Goal: Task Accomplishment & Management: Complete application form

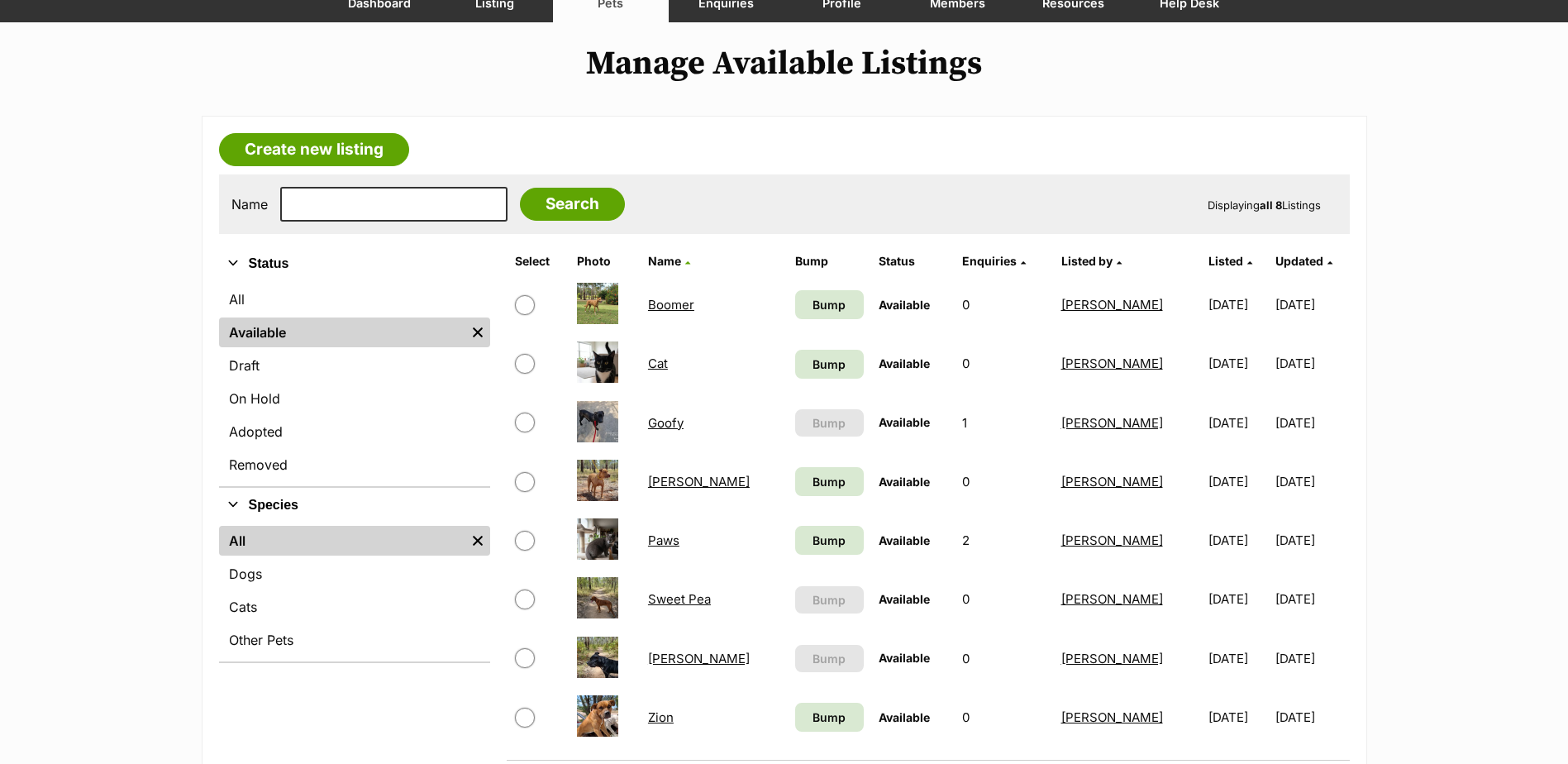
click at [666, 538] on link "Paws" at bounding box center [664, 539] width 31 height 16
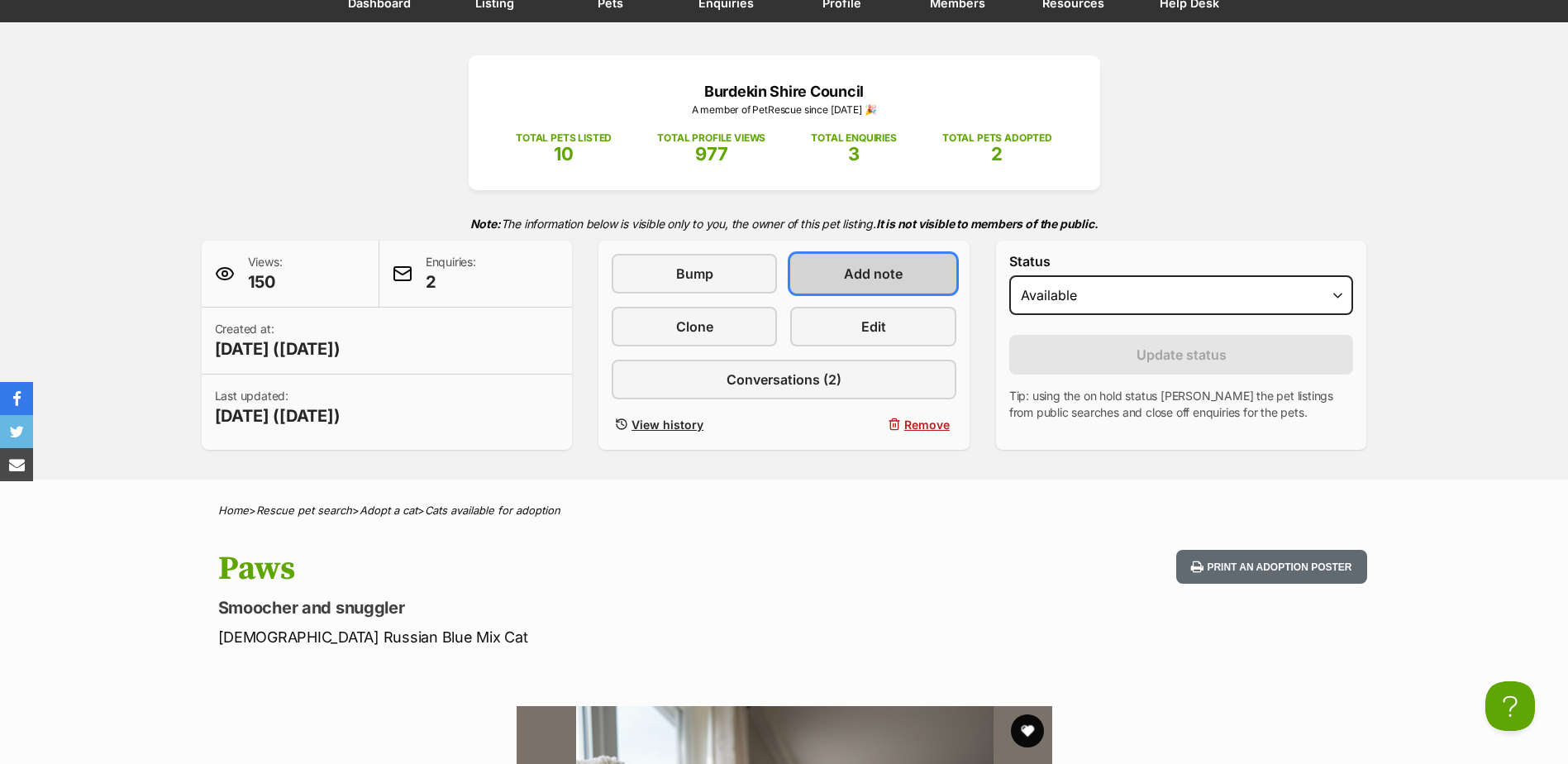
click at [854, 269] on span "Add note" at bounding box center [873, 273] width 58 height 20
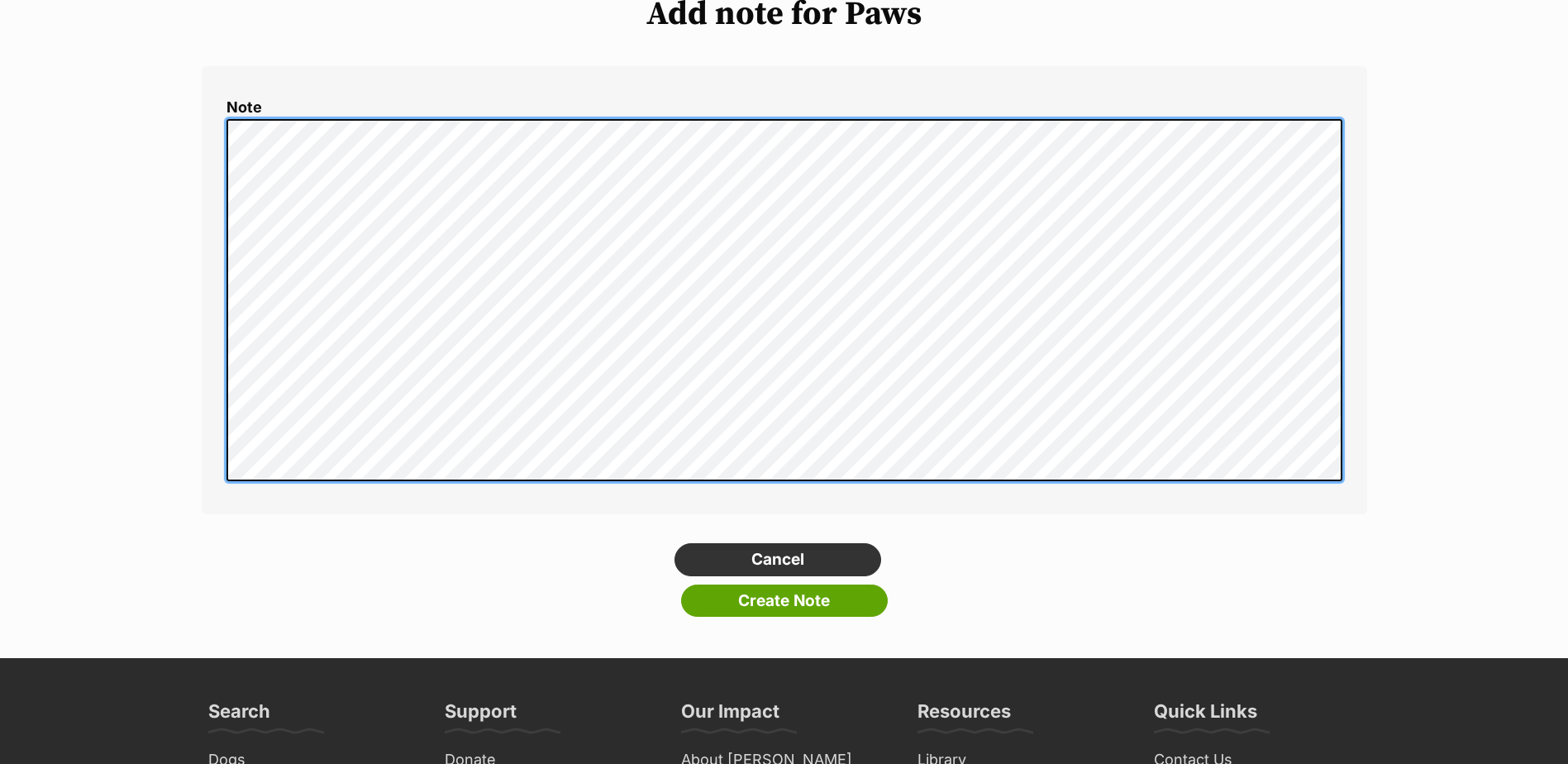
scroll to position [248, 0]
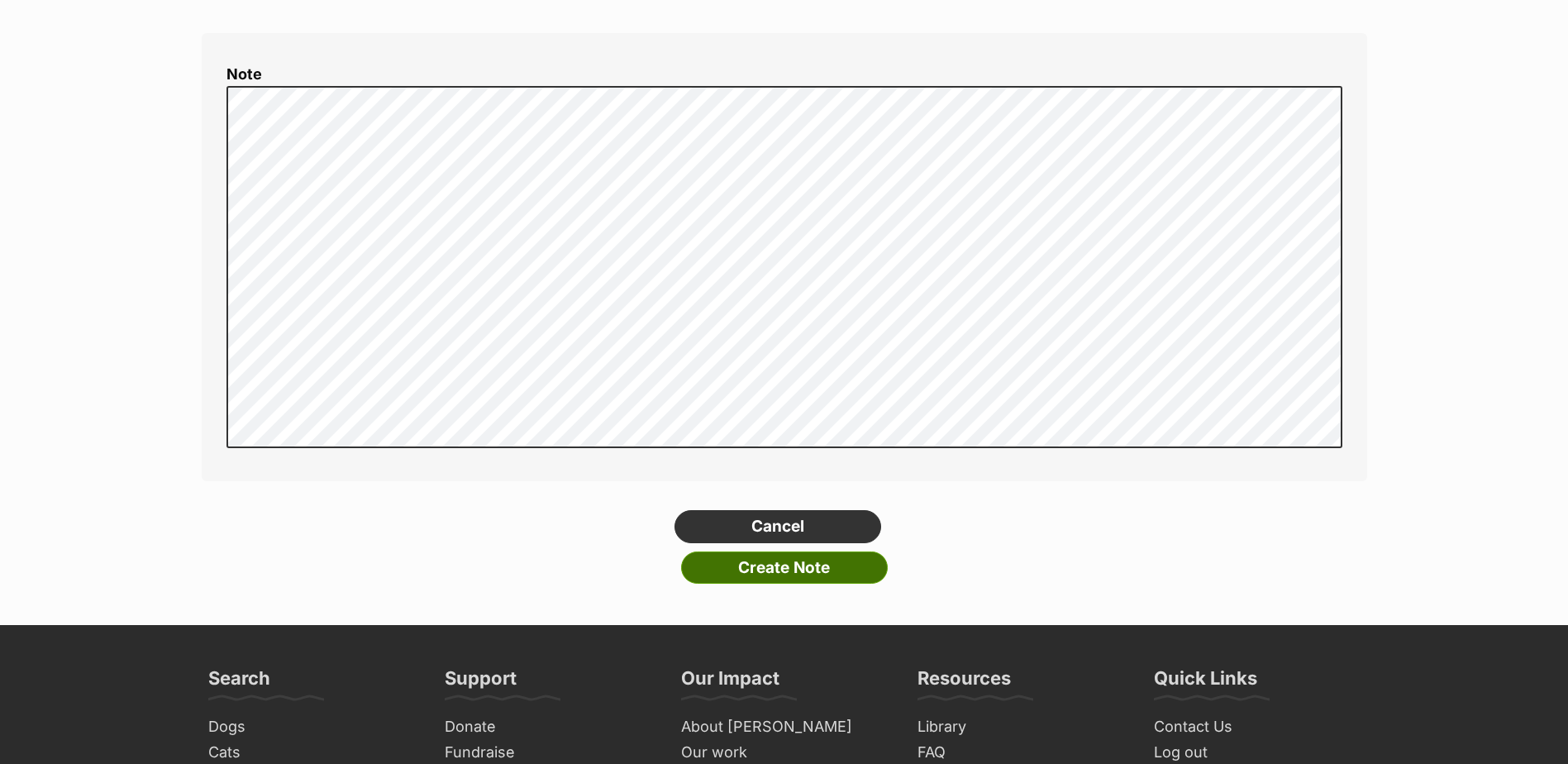
click at [790, 569] on input "Create Note" at bounding box center [785, 568] width 207 height 33
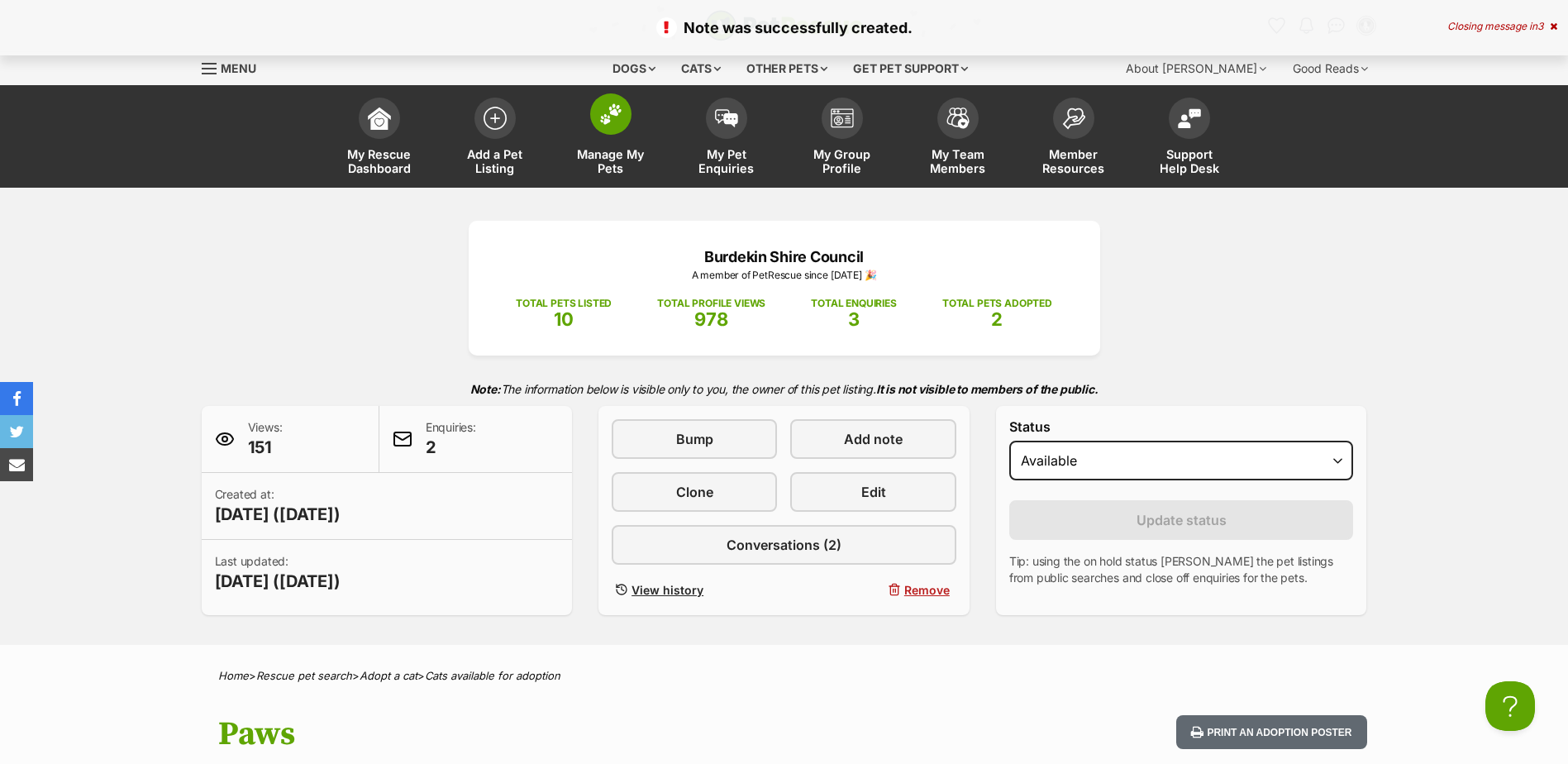
click at [593, 111] on span at bounding box center [611, 114] width 41 height 41
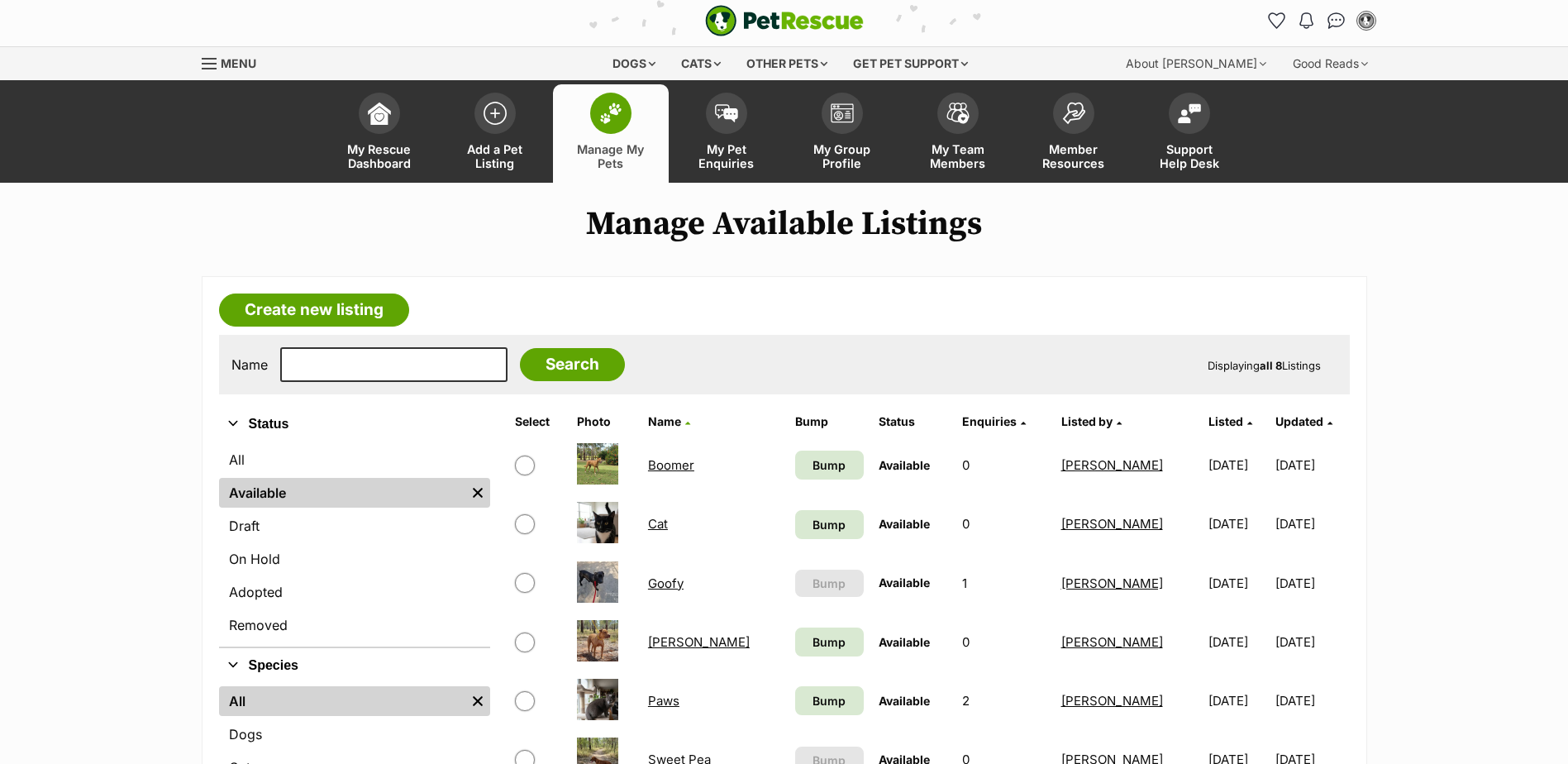
scroll to position [248, 0]
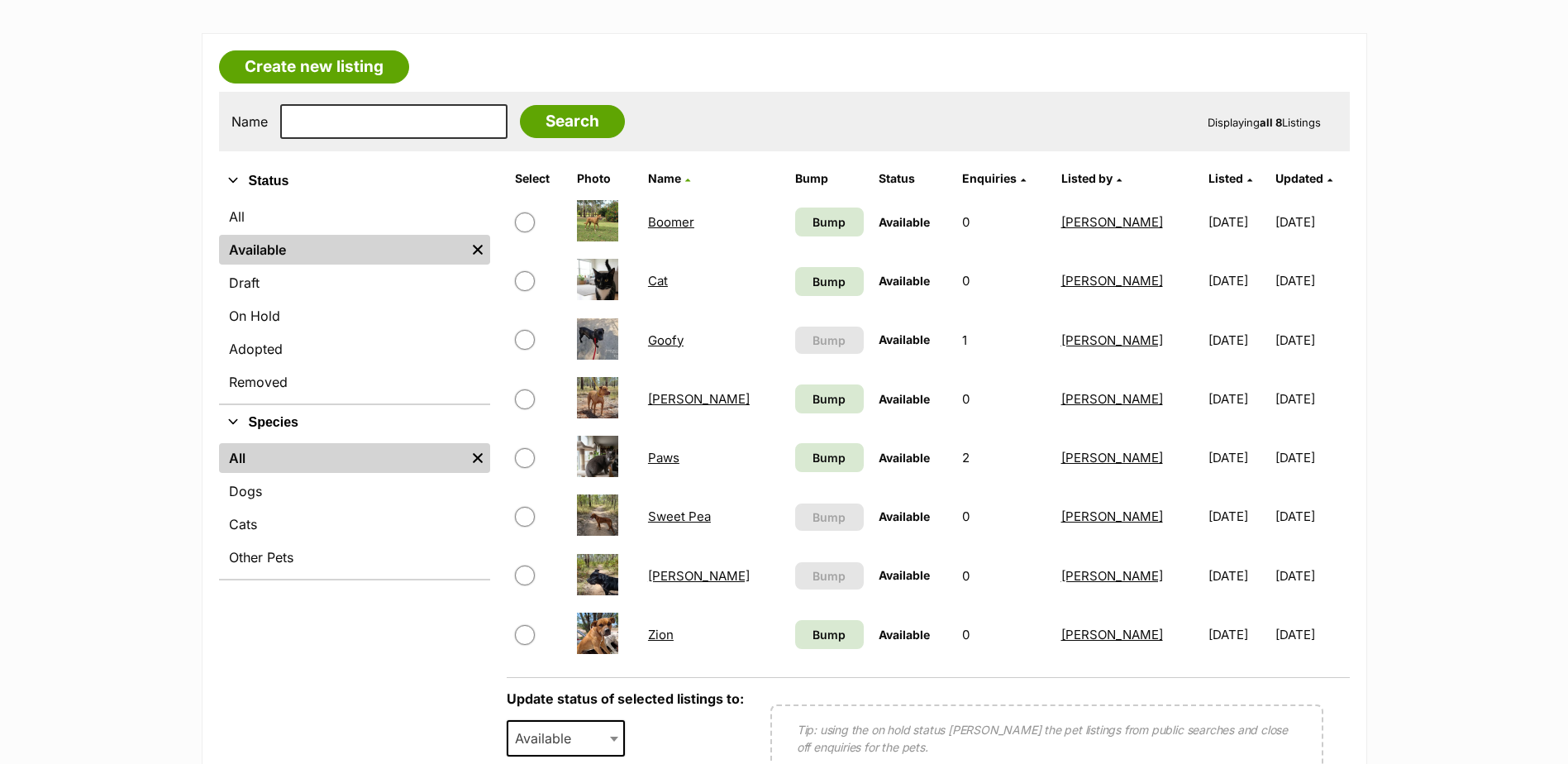
click at [666, 284] on link "Cat" at bounding box center [658, 280] width 20 height 16
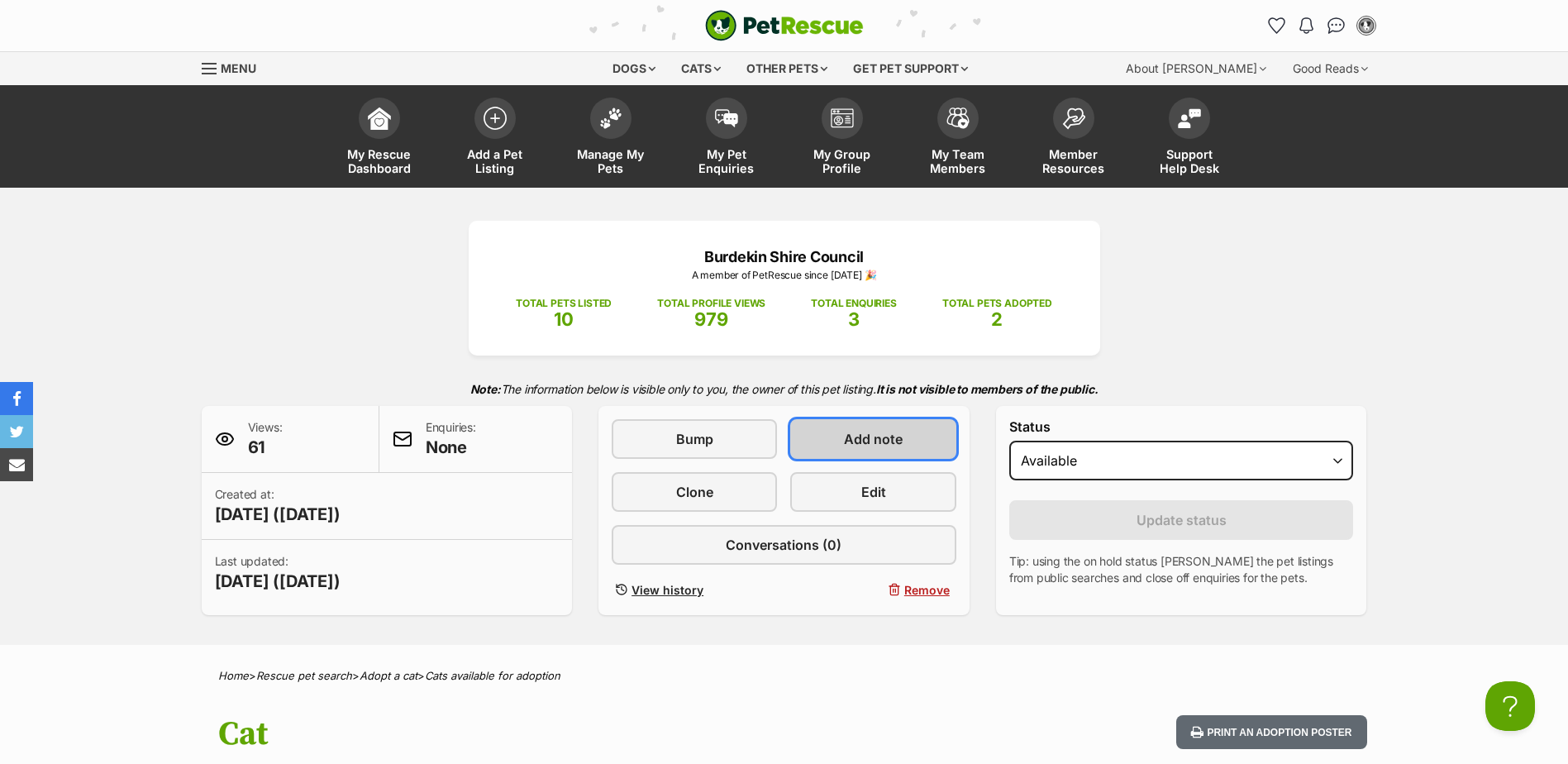
click at [875, 438] on span "Add note" at bounding box center [873, 438] width 58 height 20
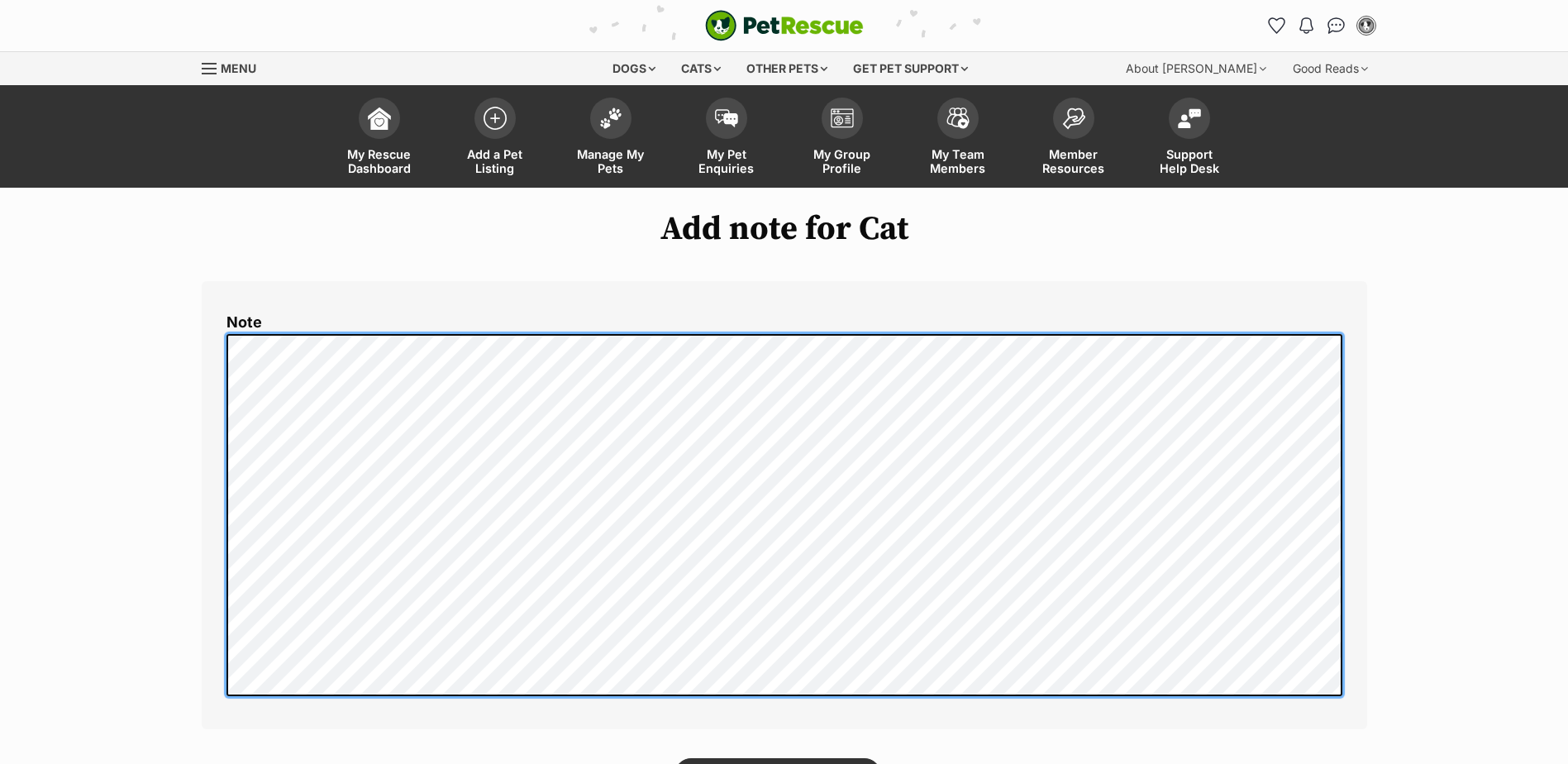
scroll to position [413, 0]
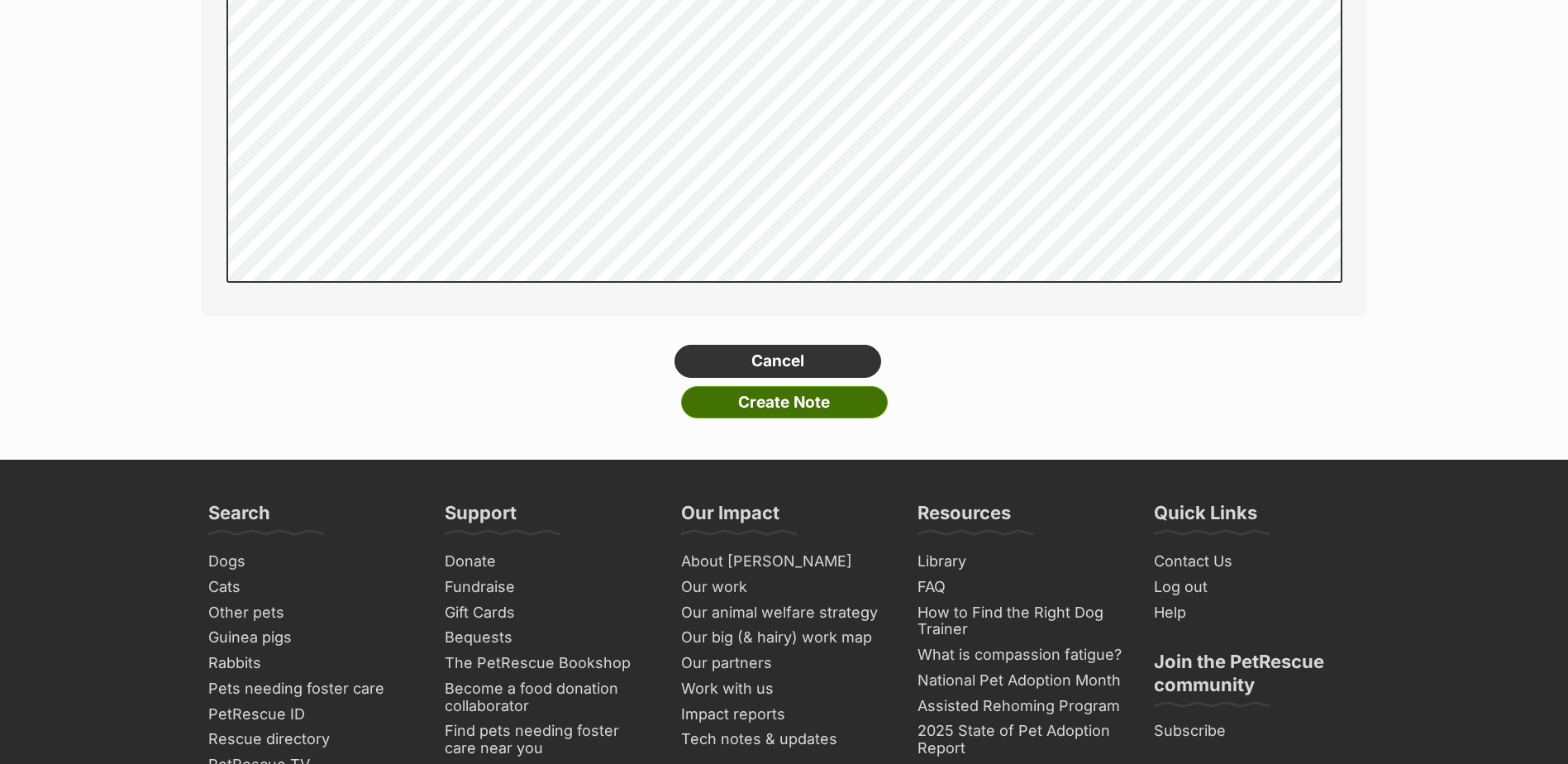
click at [799, 396] on input "Create Note" at bounding box center [785, 402] width 207 height 33
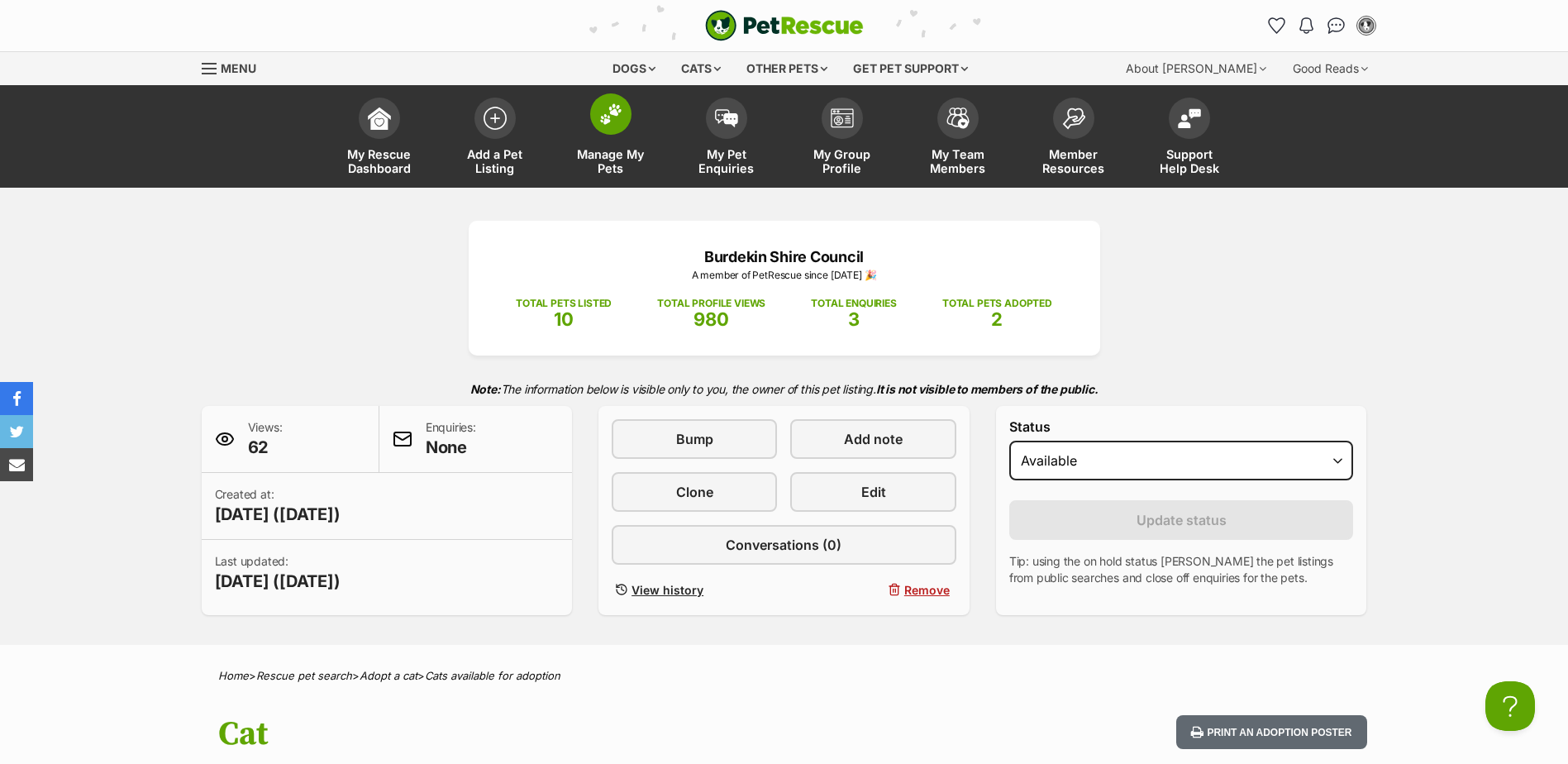
click at [617, 119] on img at bounding box center [611, 114] width 24 height 22
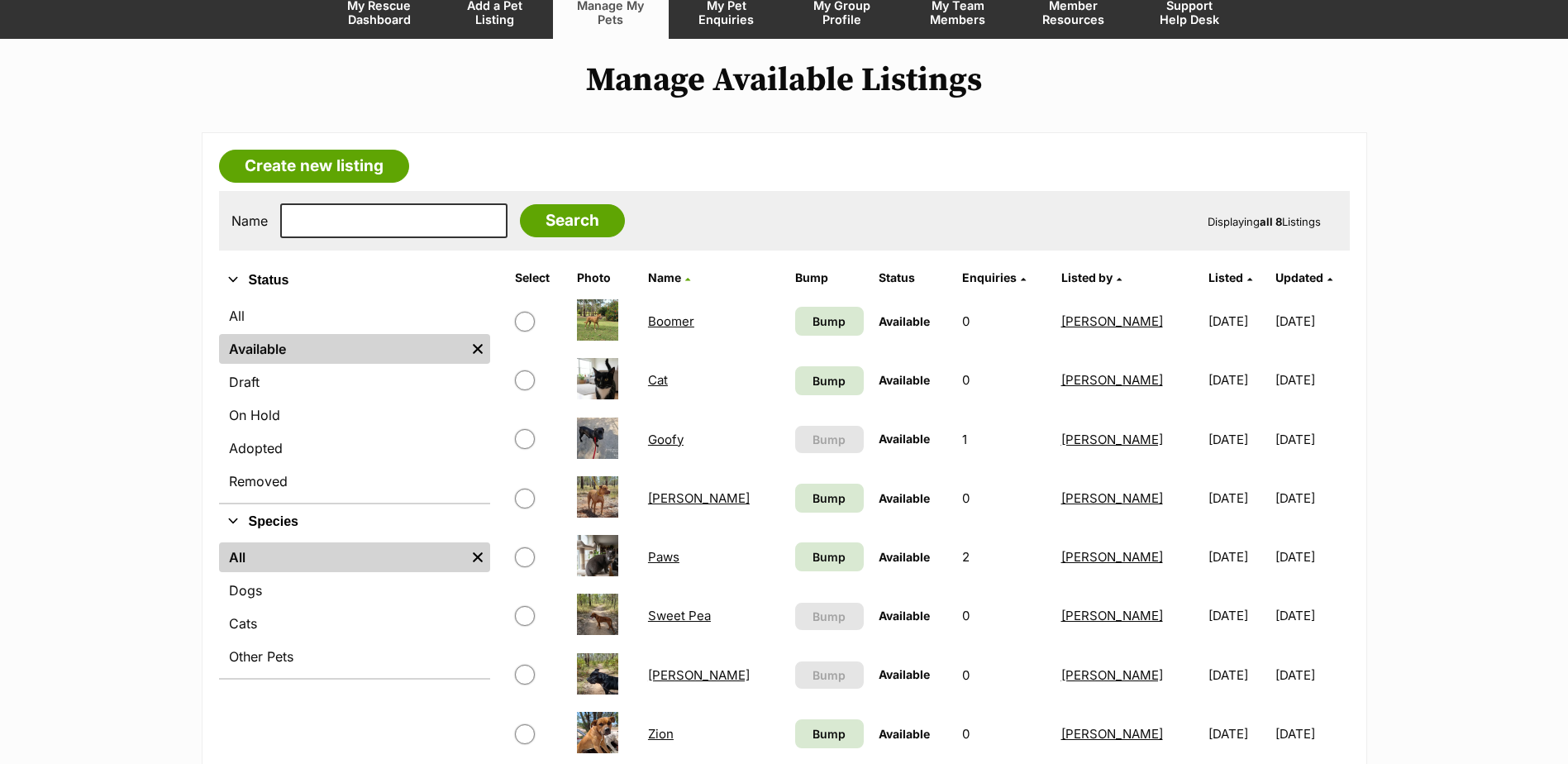
scroll to position [248, 0]
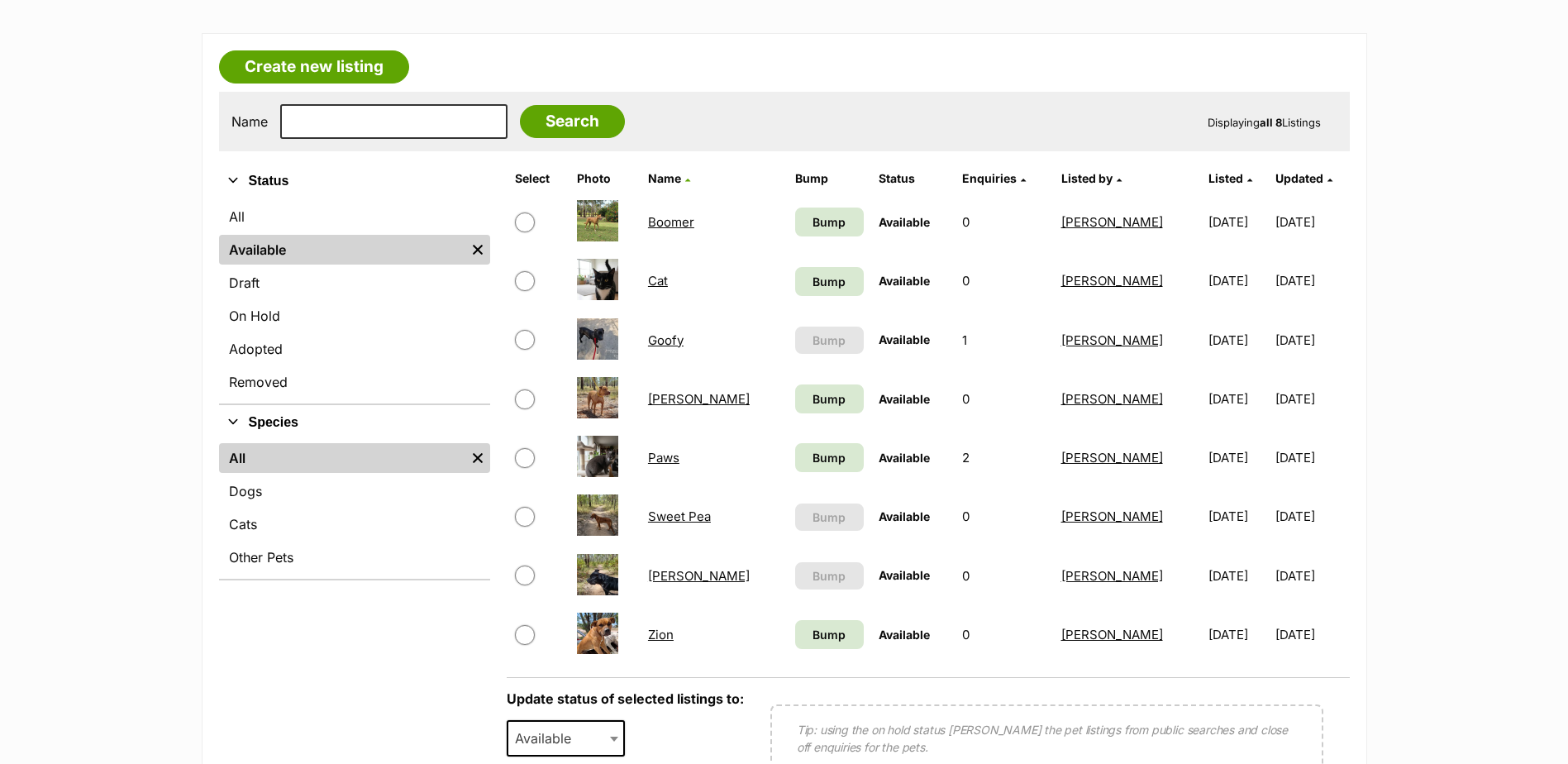
click at [664, 518] on link "Sweet Pea" at bounding box center [680, 516] width 63 height 16
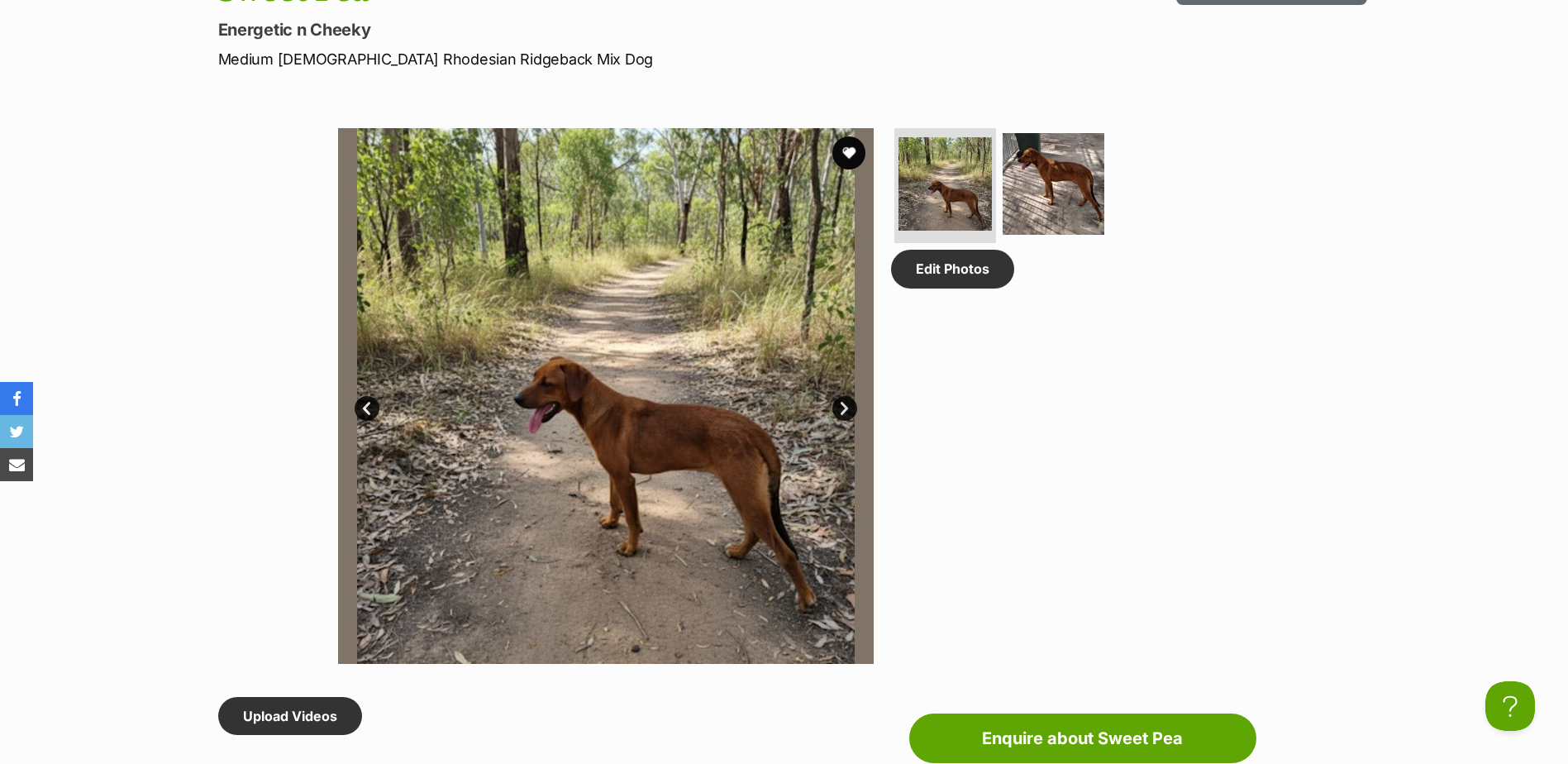
scroll to position [744, 0]
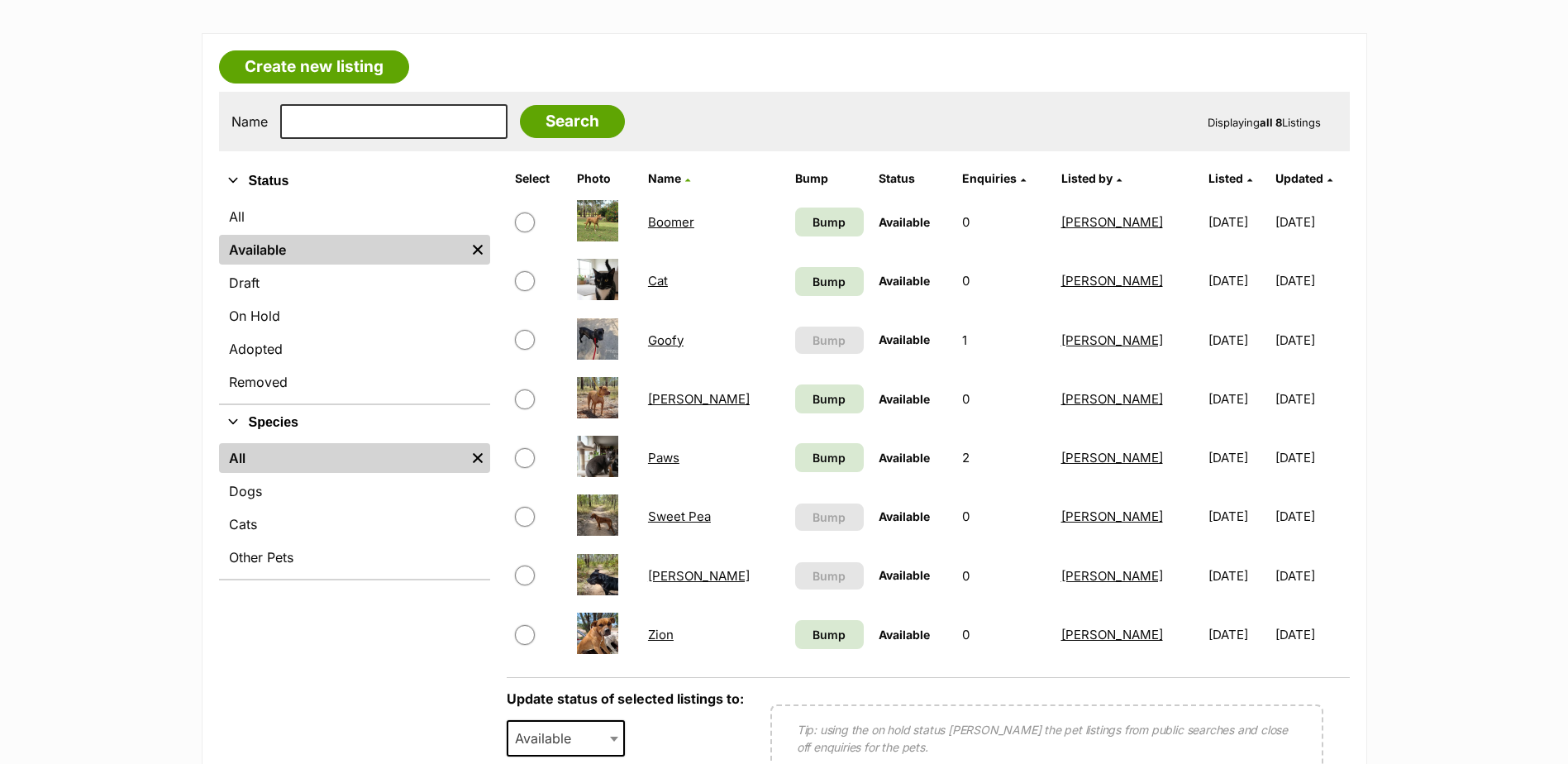
click at [669, 223] on link "Boomer" at bounding box center [671, 222] width 46 height 16
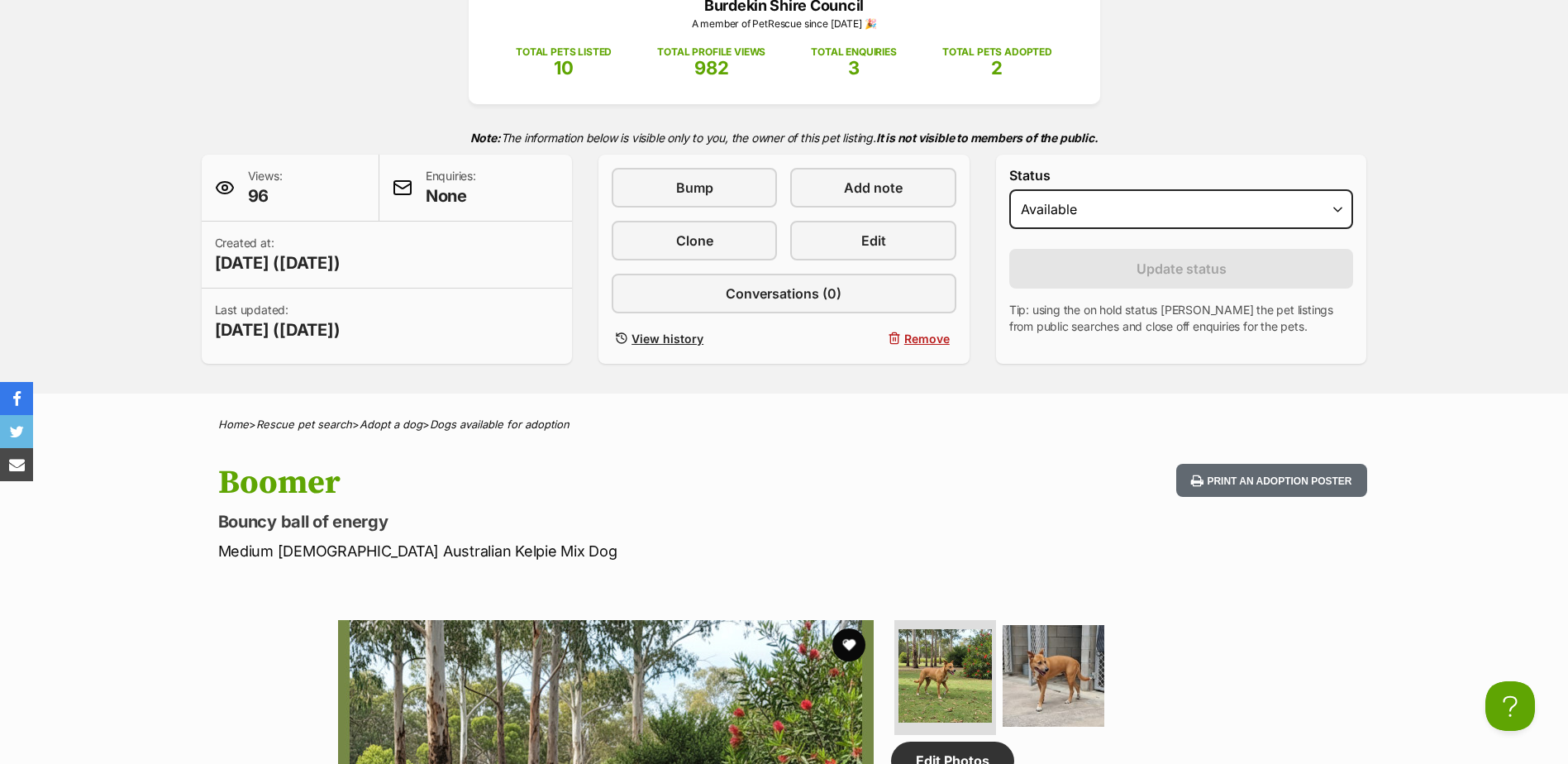
scroll to position [248, 0]
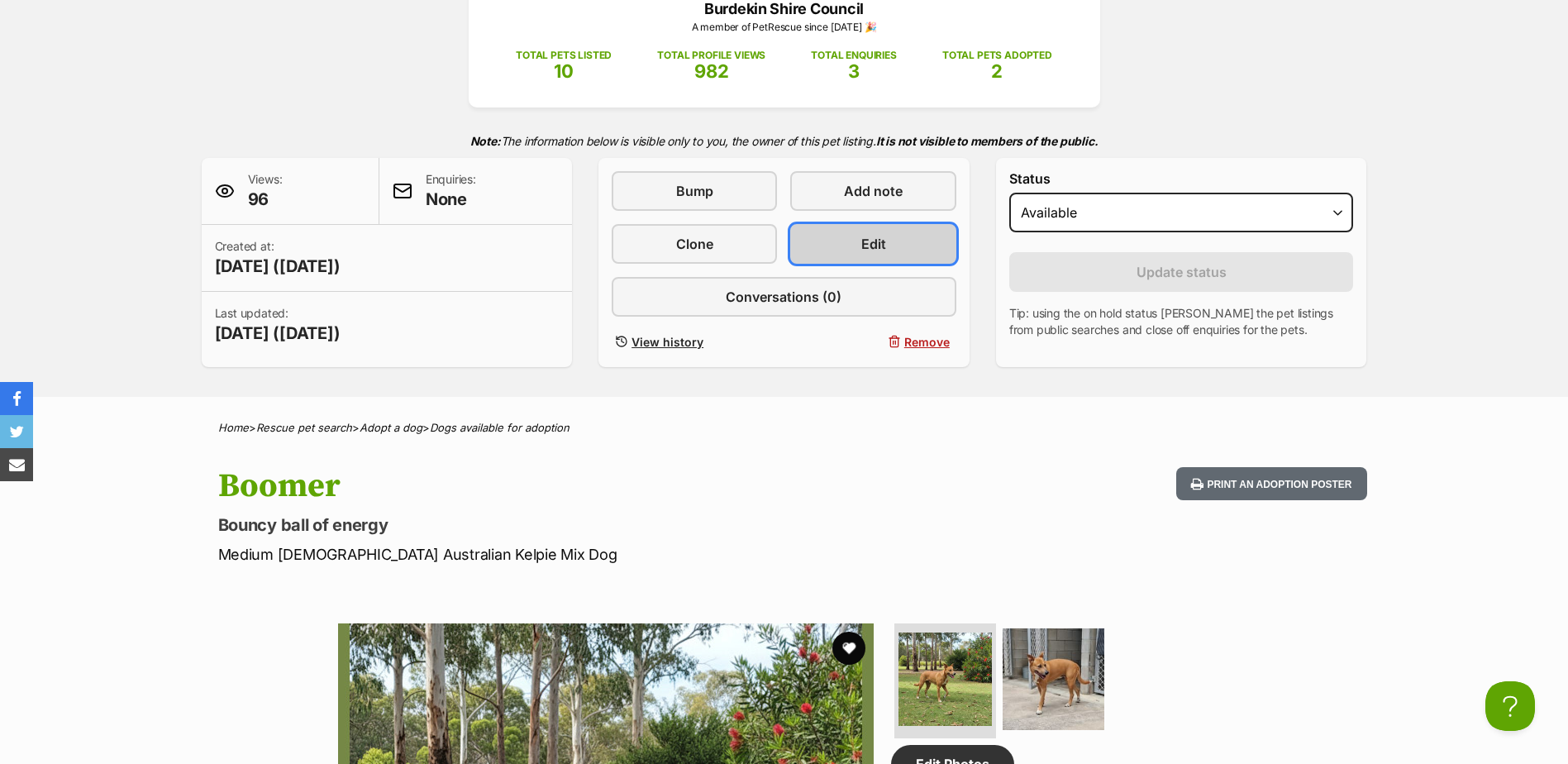
click at [864, 241] on span "Edit" at bounding box center [873, 243] width 24 height 20
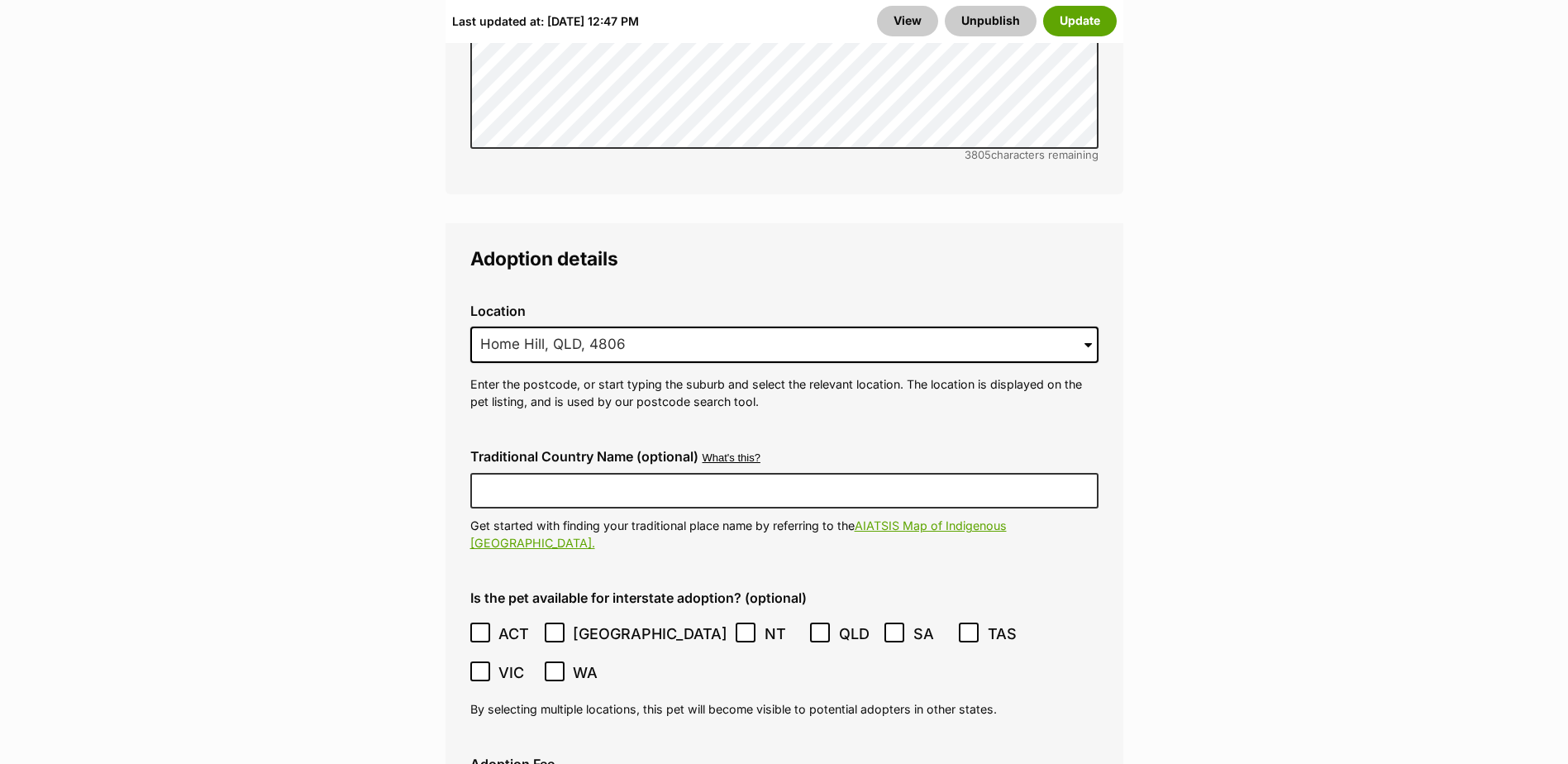
scroll to position [3802, 0]
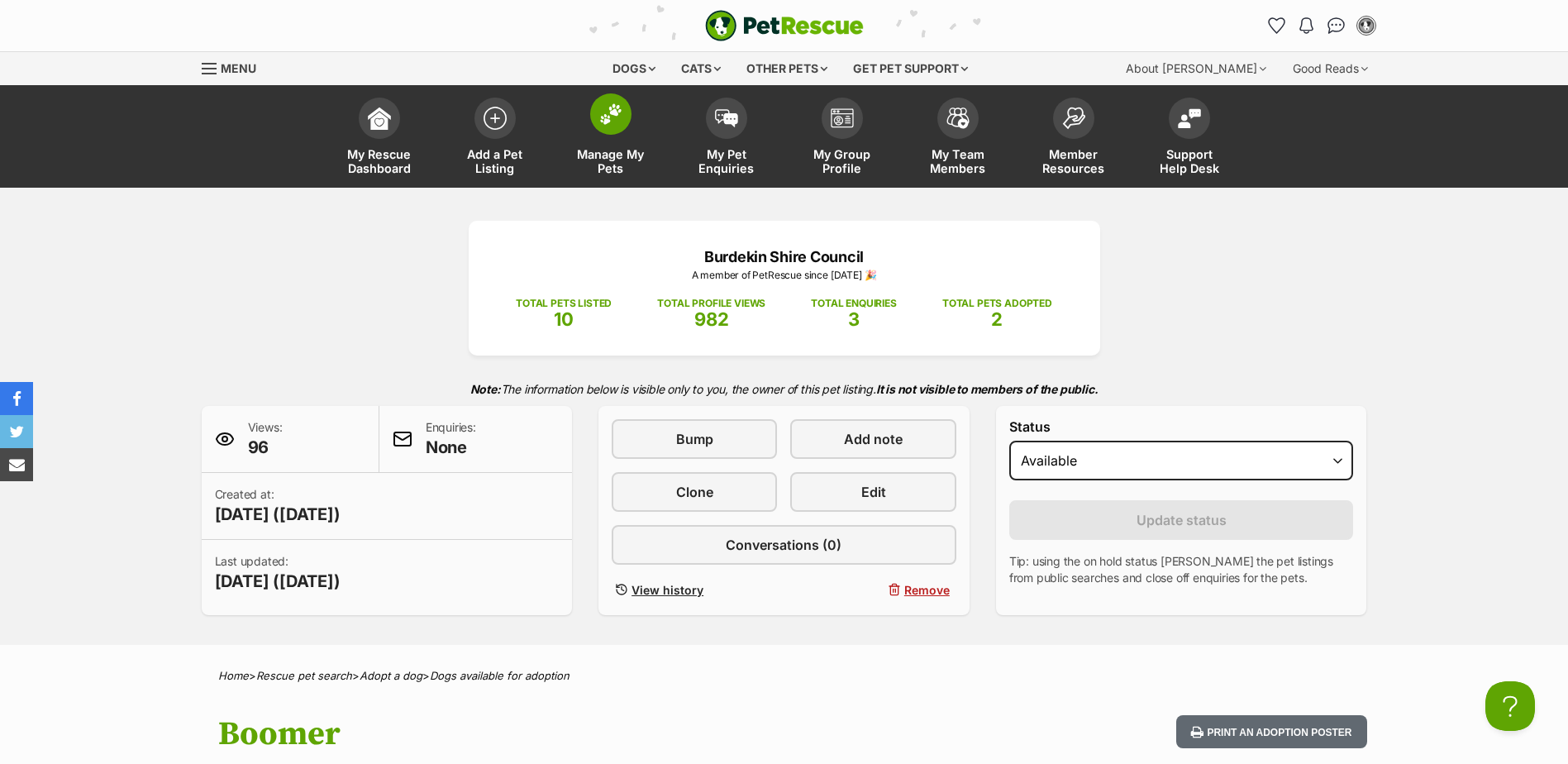
click at [605, 113] on img at bounding box center [611, 114] width 24 height 22
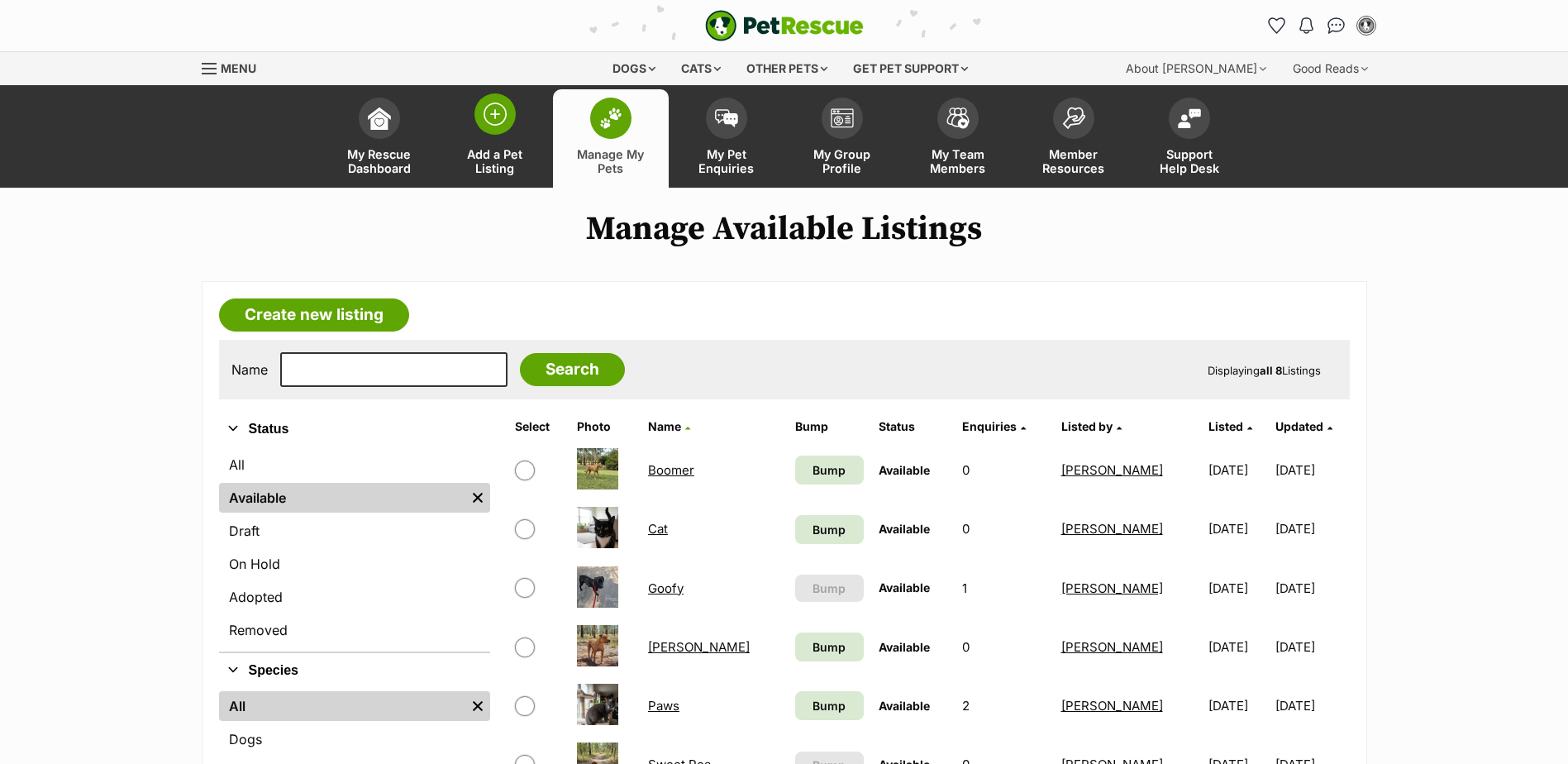
click at [494, 112] on img at bounding box center [495, 114] width 24 height 23
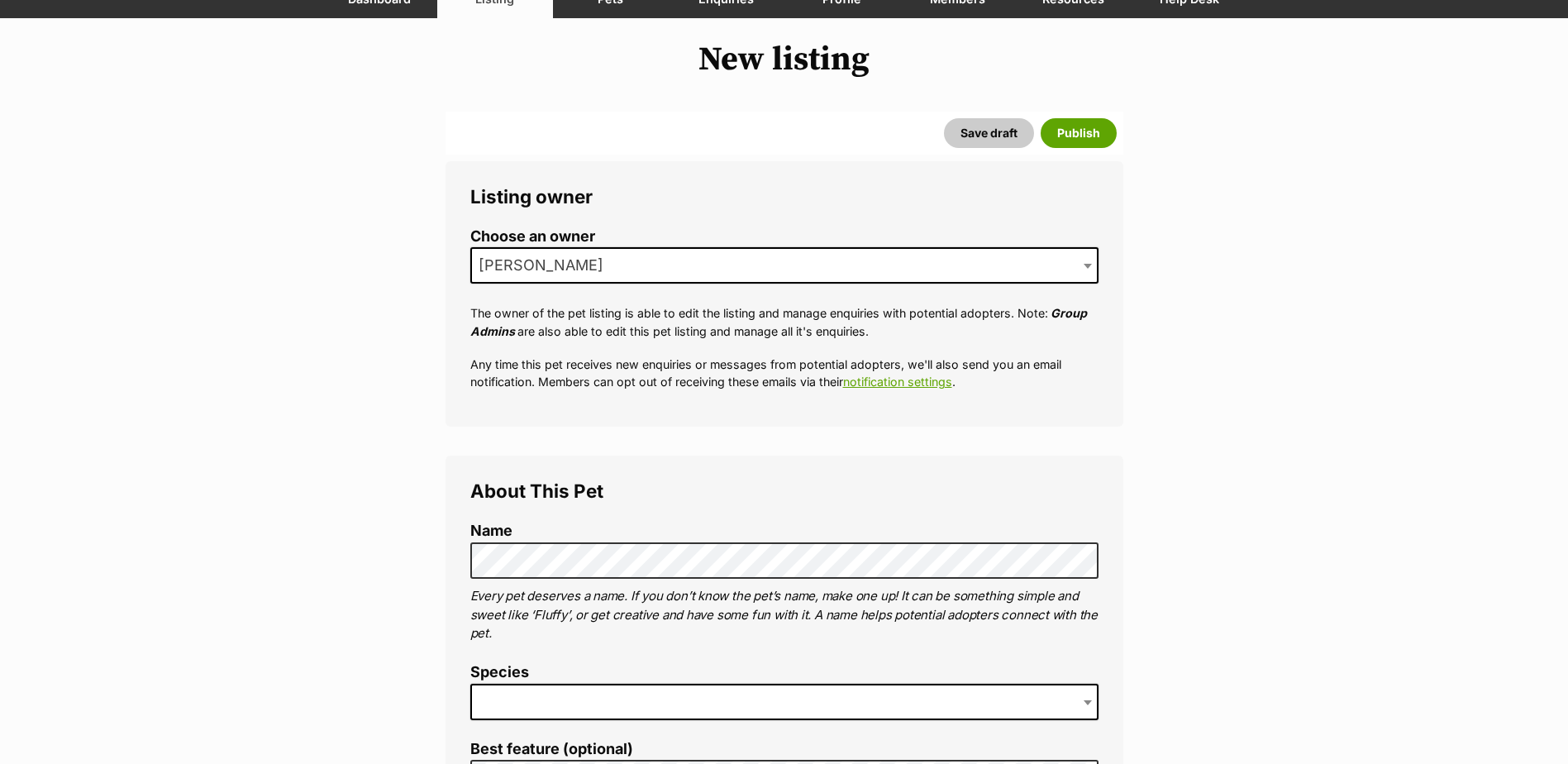
scroll to position [331, 0]
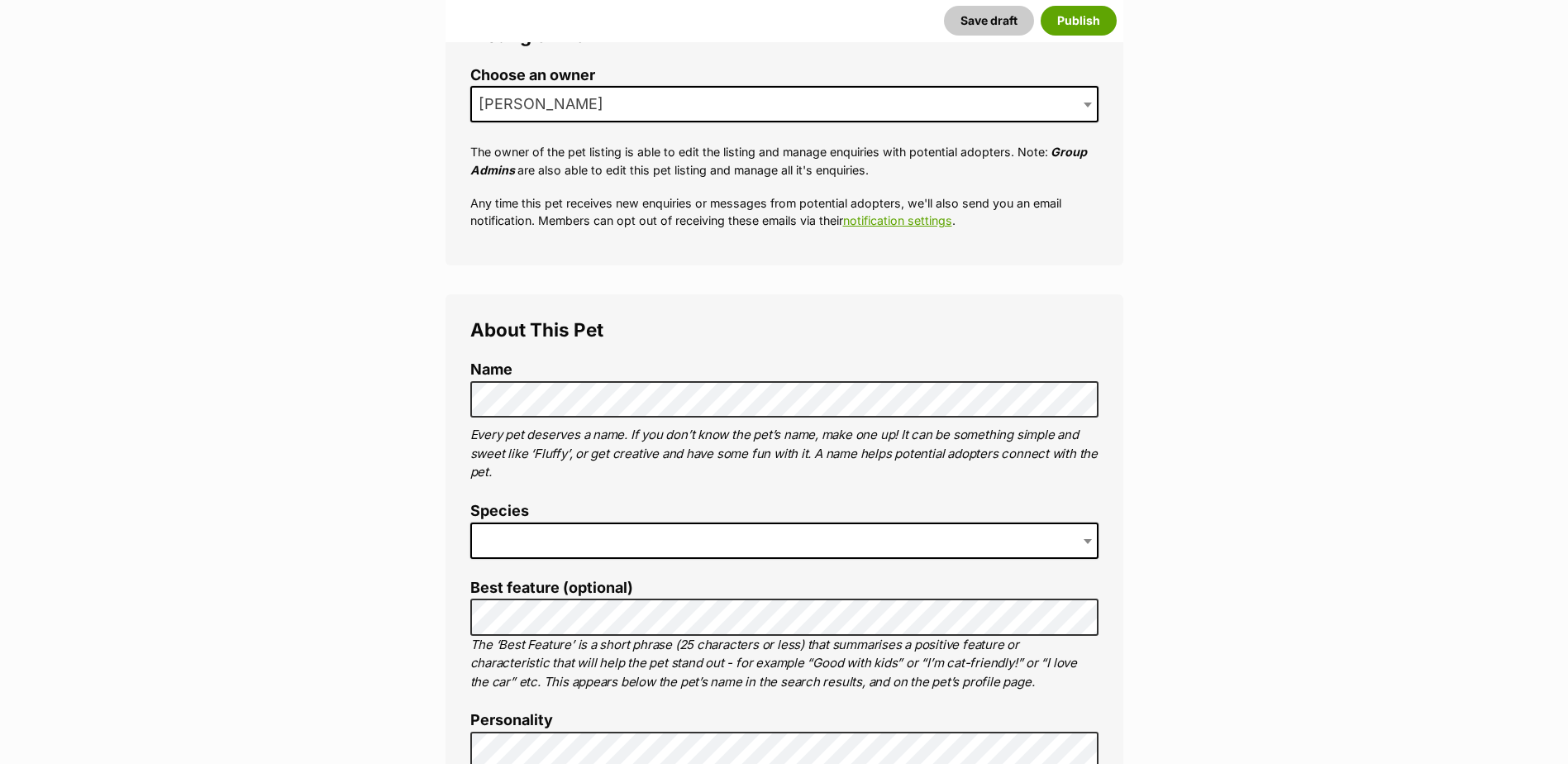
click at [635, 537] on span at bounding box center [784, 540] width 628 height 37
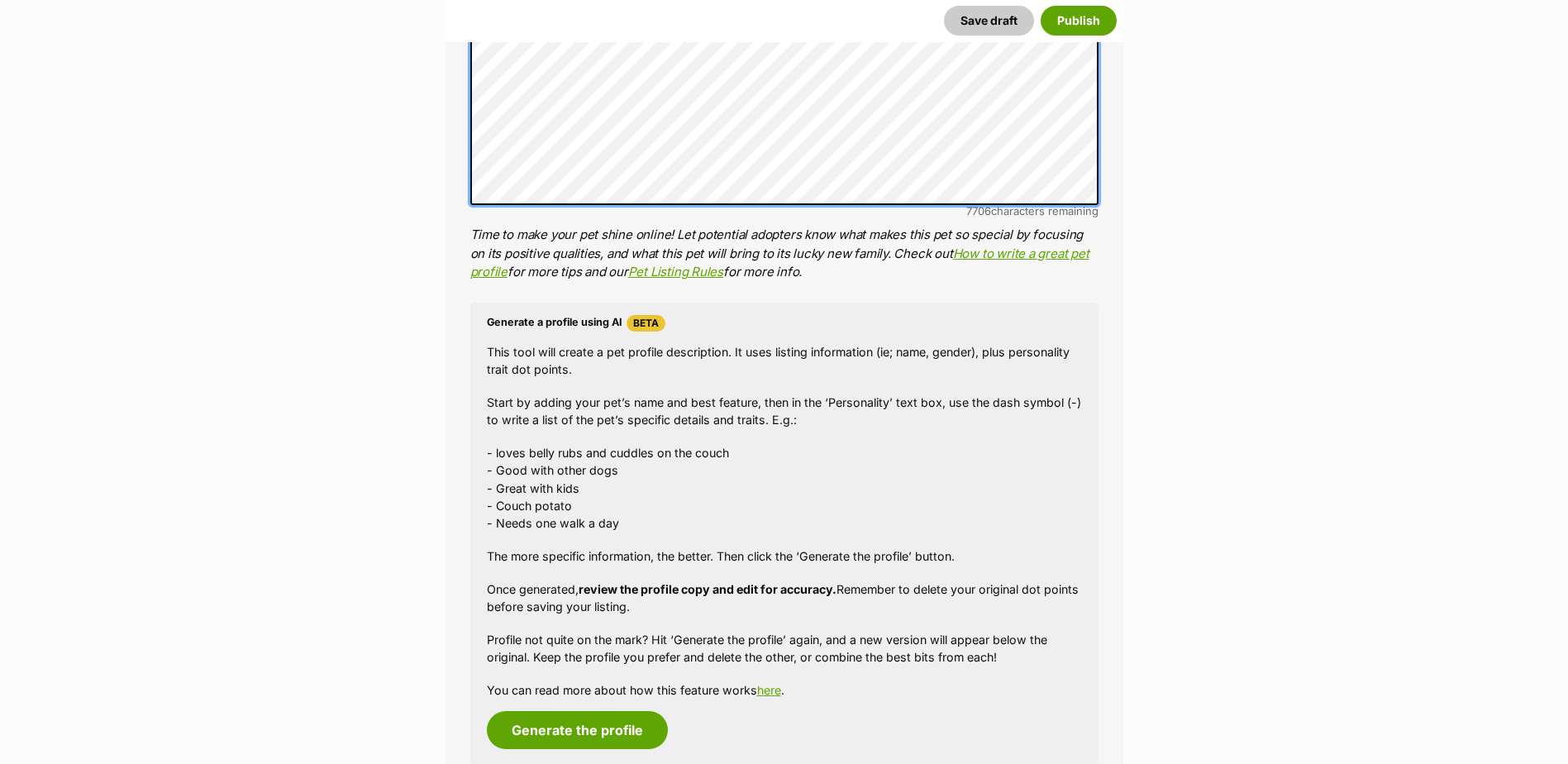
scroll to position [1322, 0]
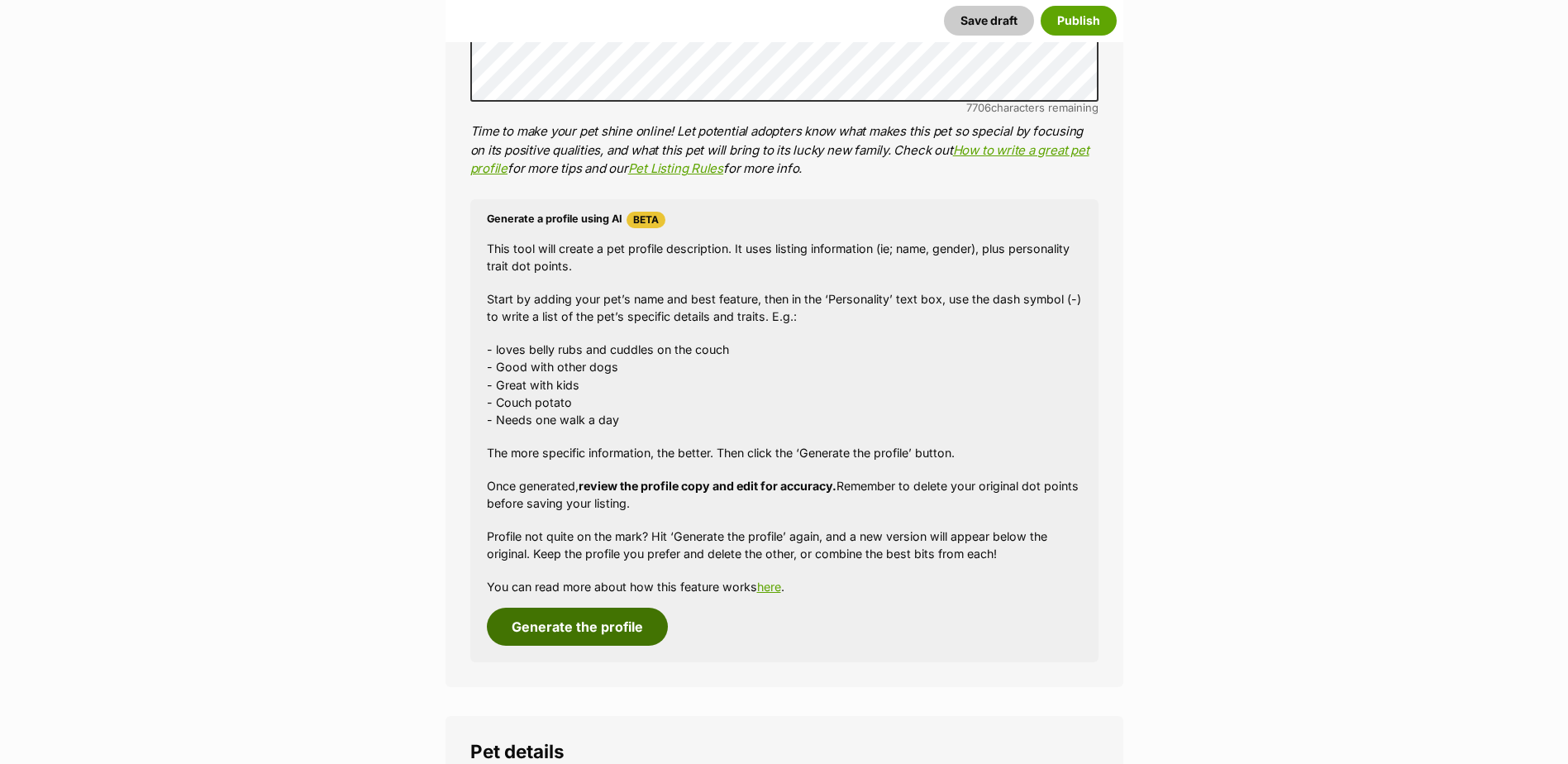
click at [594, 620] on button "Generate the profile" at bounding box center [577, 626] width 181 height 38
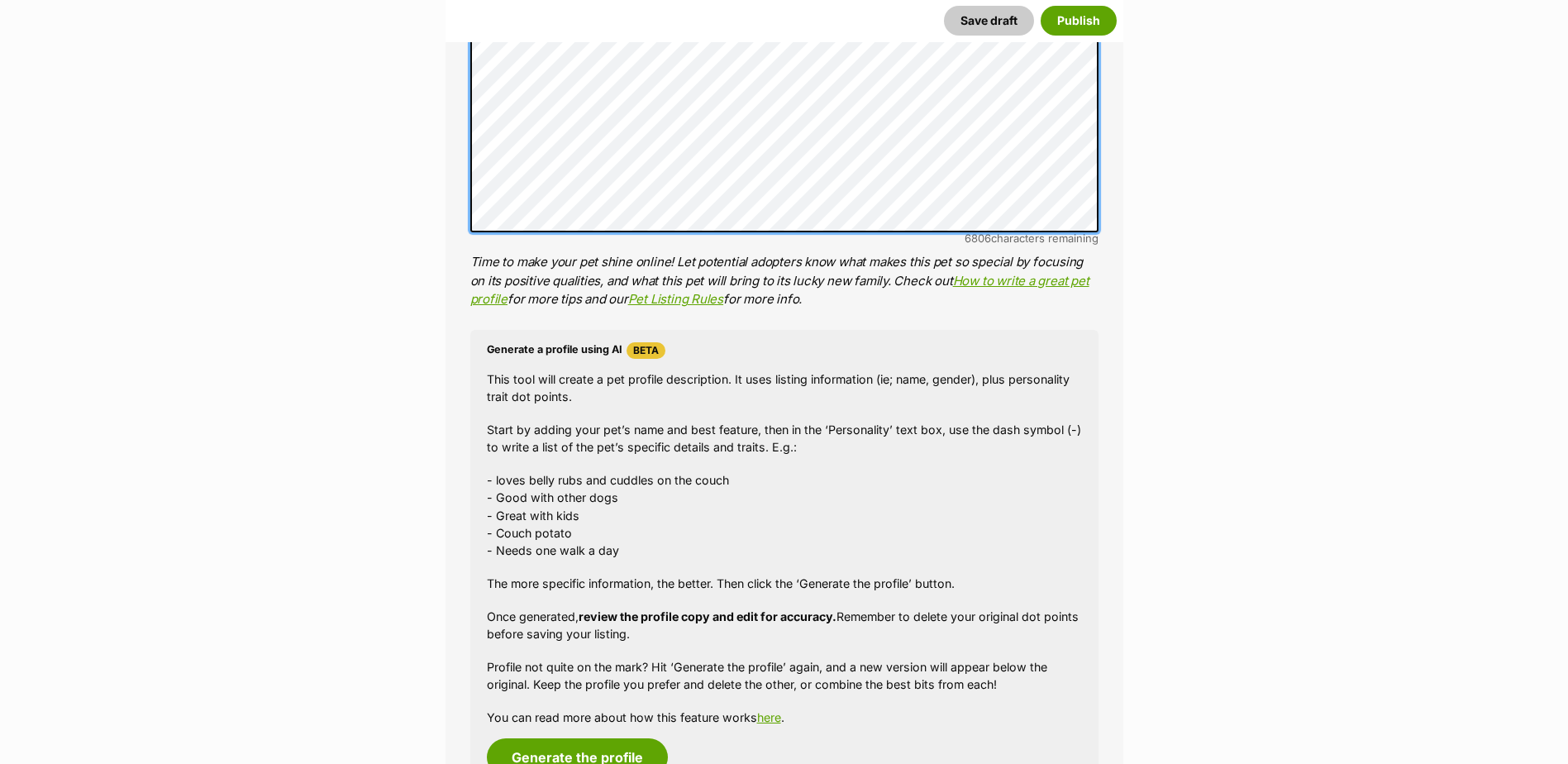
scroll to position [1688, 0]
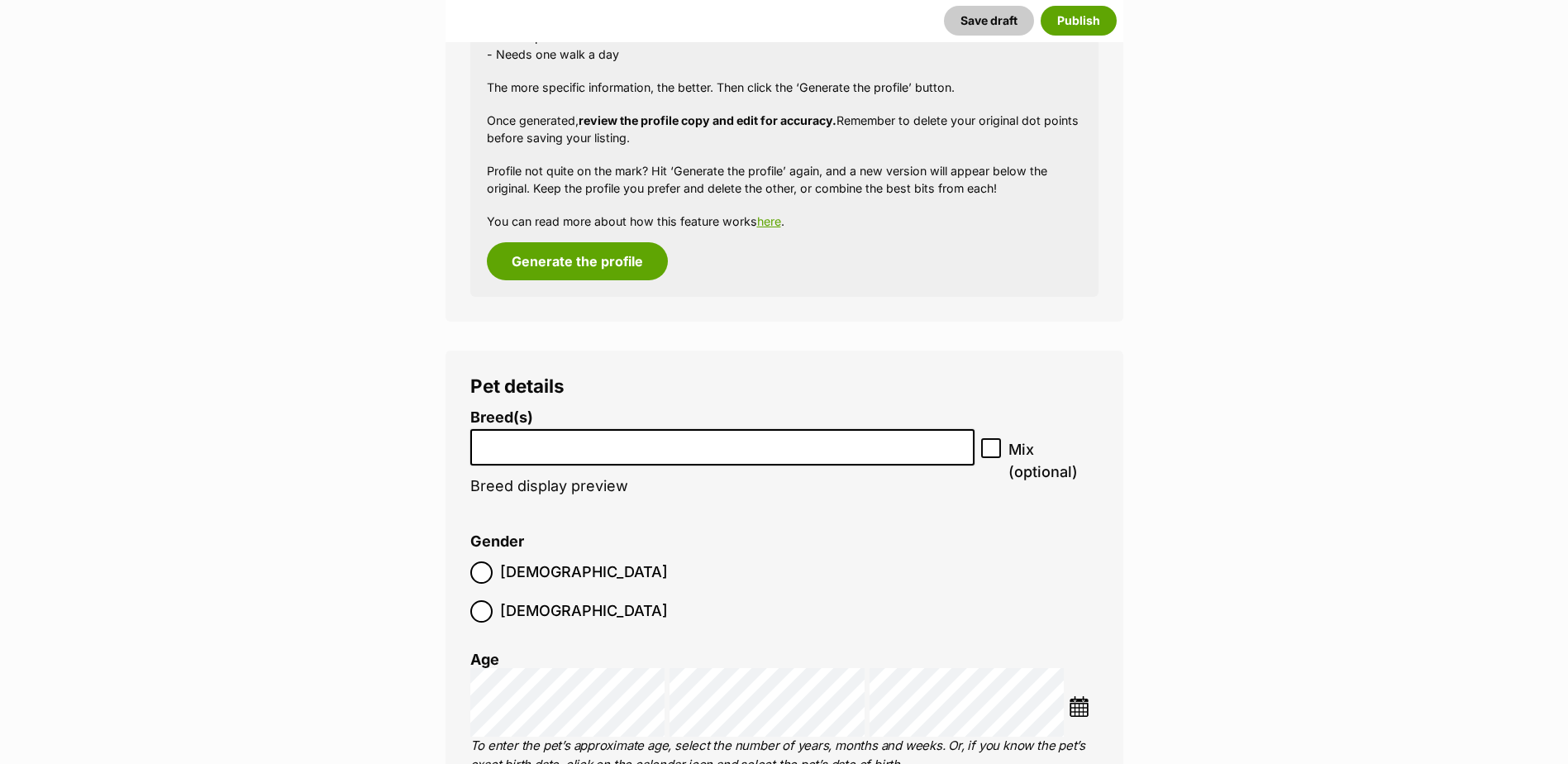
click at [535, 447] on input "search" at bounding box center [723, 444] width 494 height 17
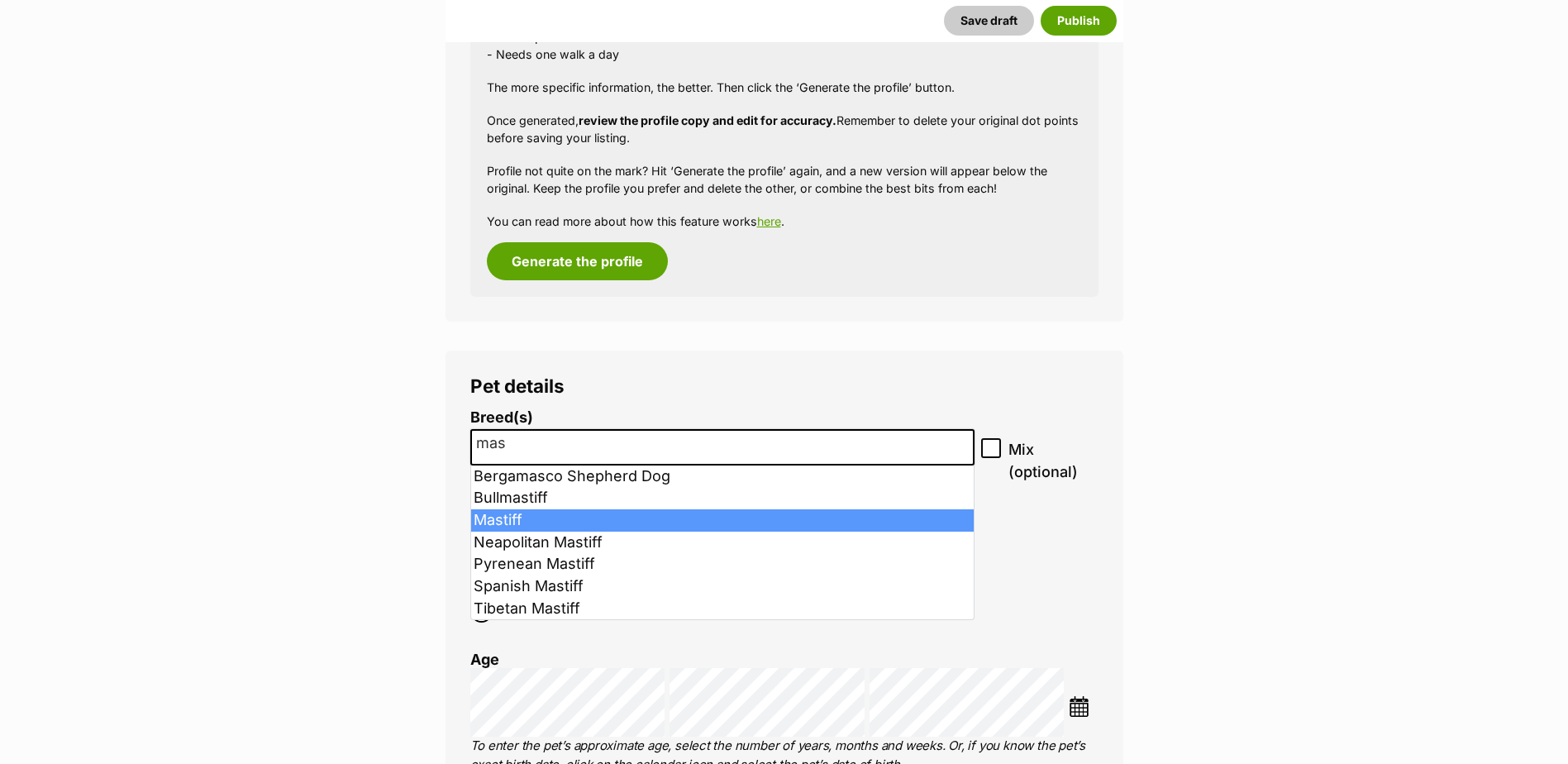
type input "mas"
select select "141"
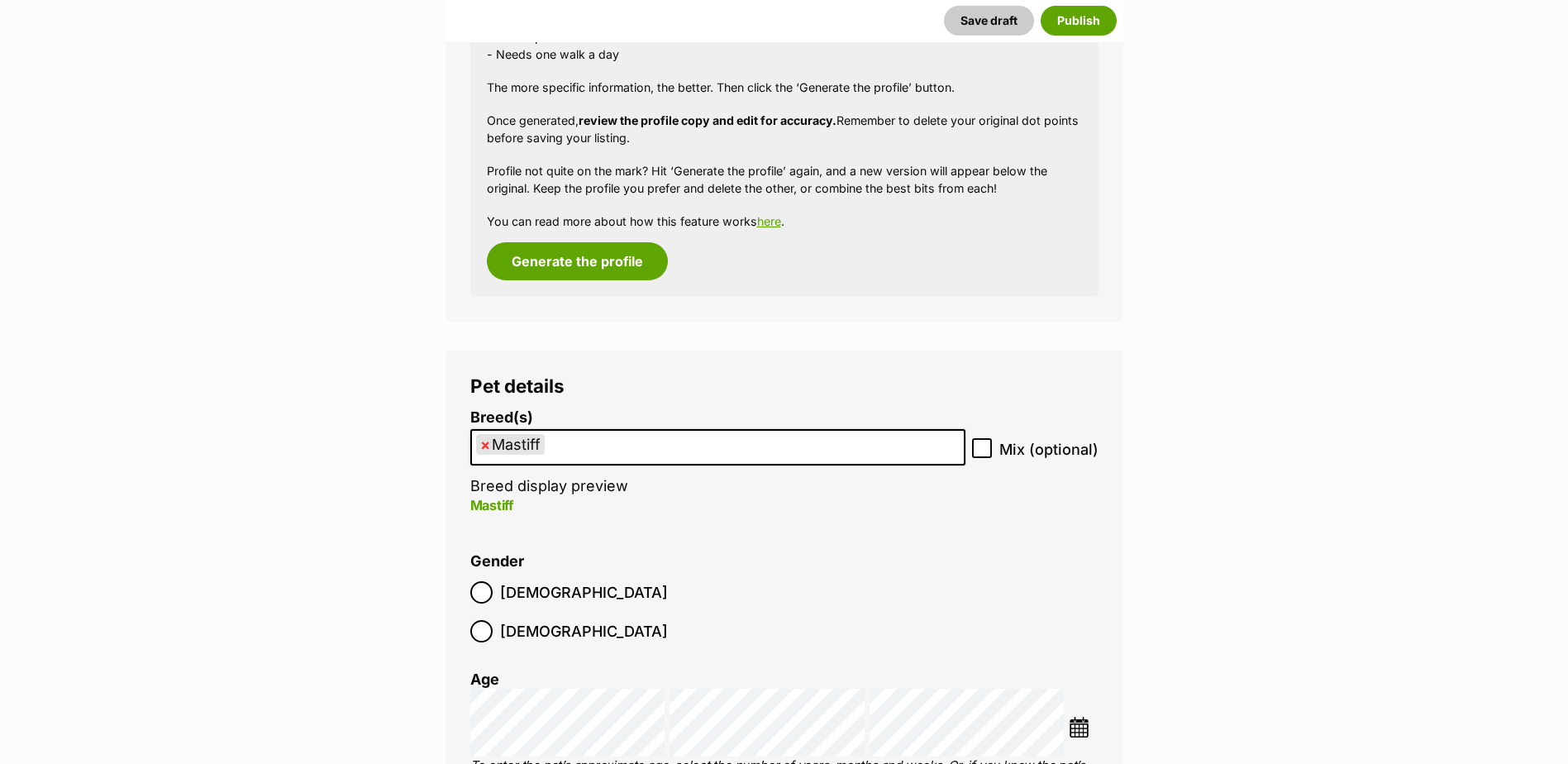
click at [984, 446] on icon at bounding box center [982, 448] width 11 height 11
click at [984, 446] on input "Mix (optional)" at bounding box center [981, 447] width 20 height 20
checkbox input "true"
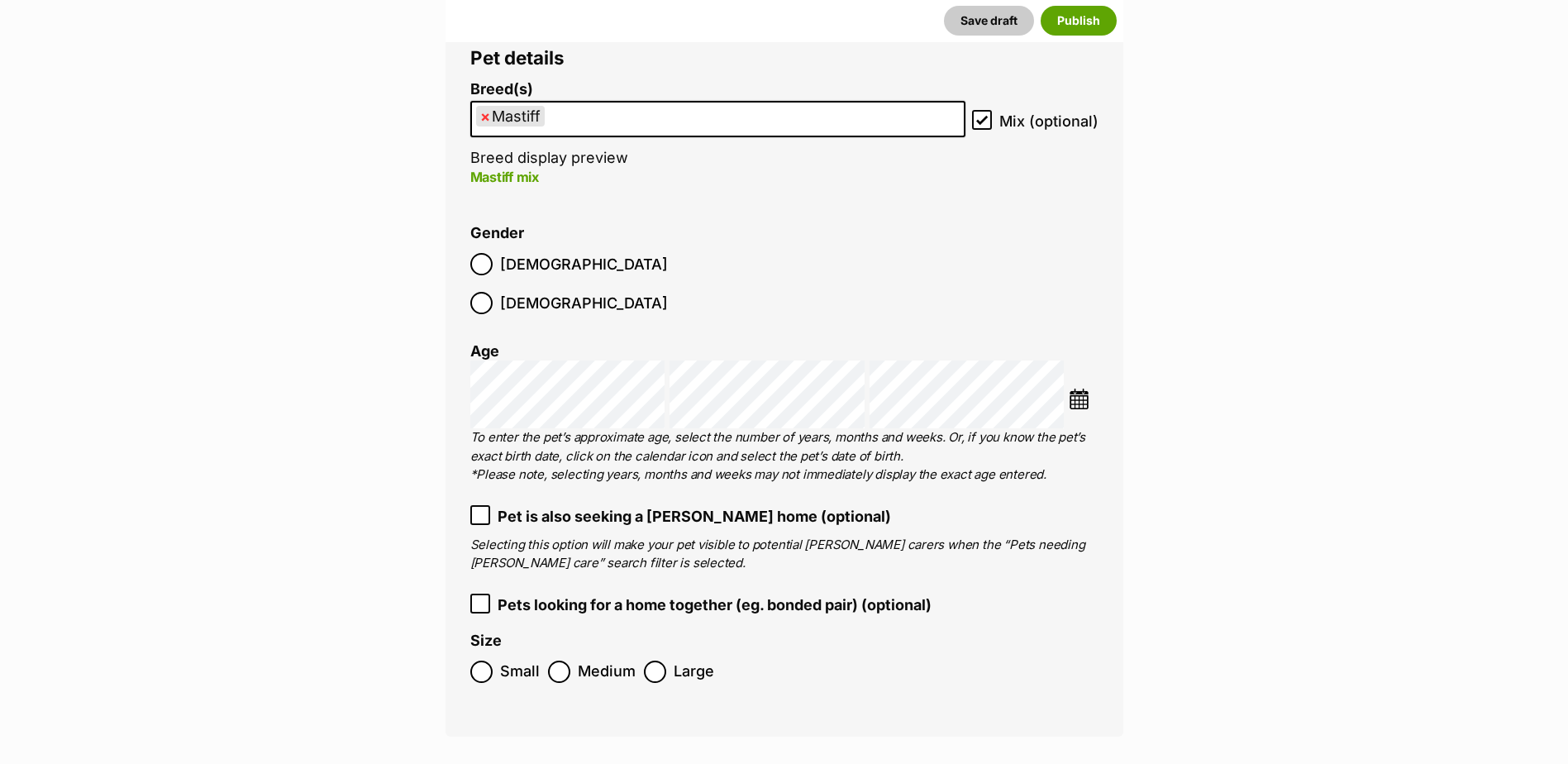
scroll to position [2019, 0]
click at [478, 507] on icon at bounding box center [480, 512] width 11 height 11
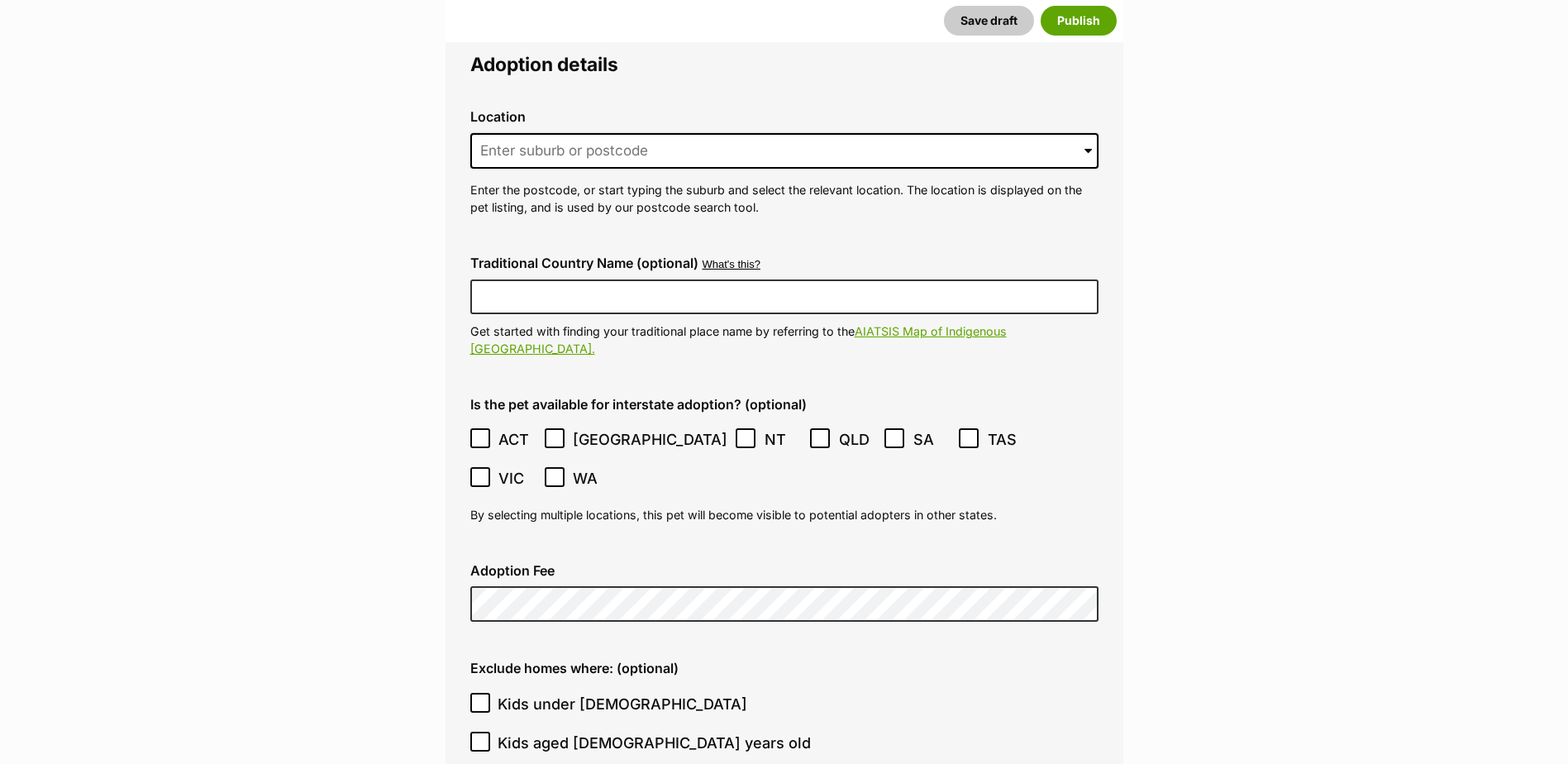
scroll to position [3837, 0]
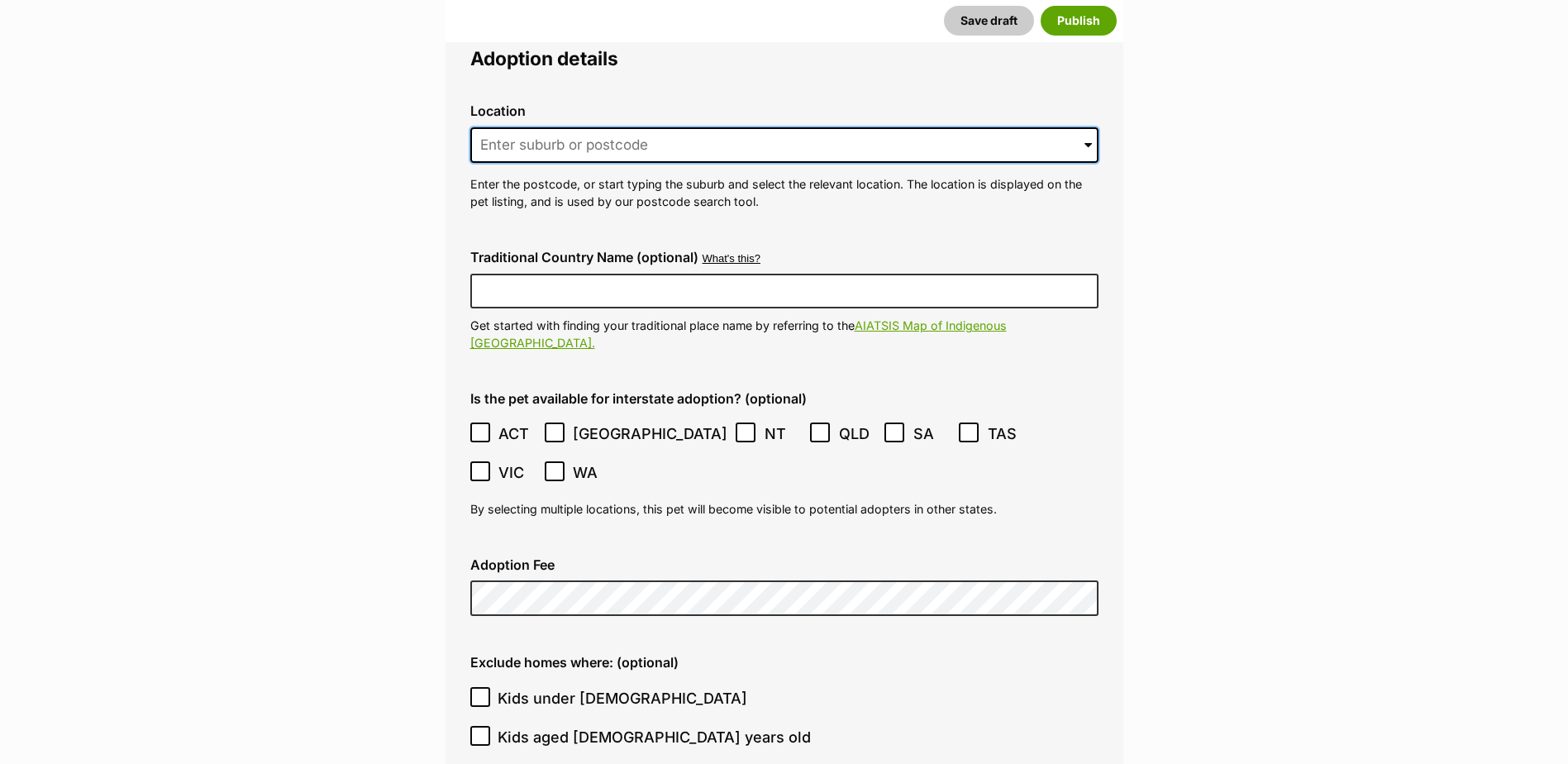
click at [640, 127] on input at bounding box center [784, 145] width 628 height 37
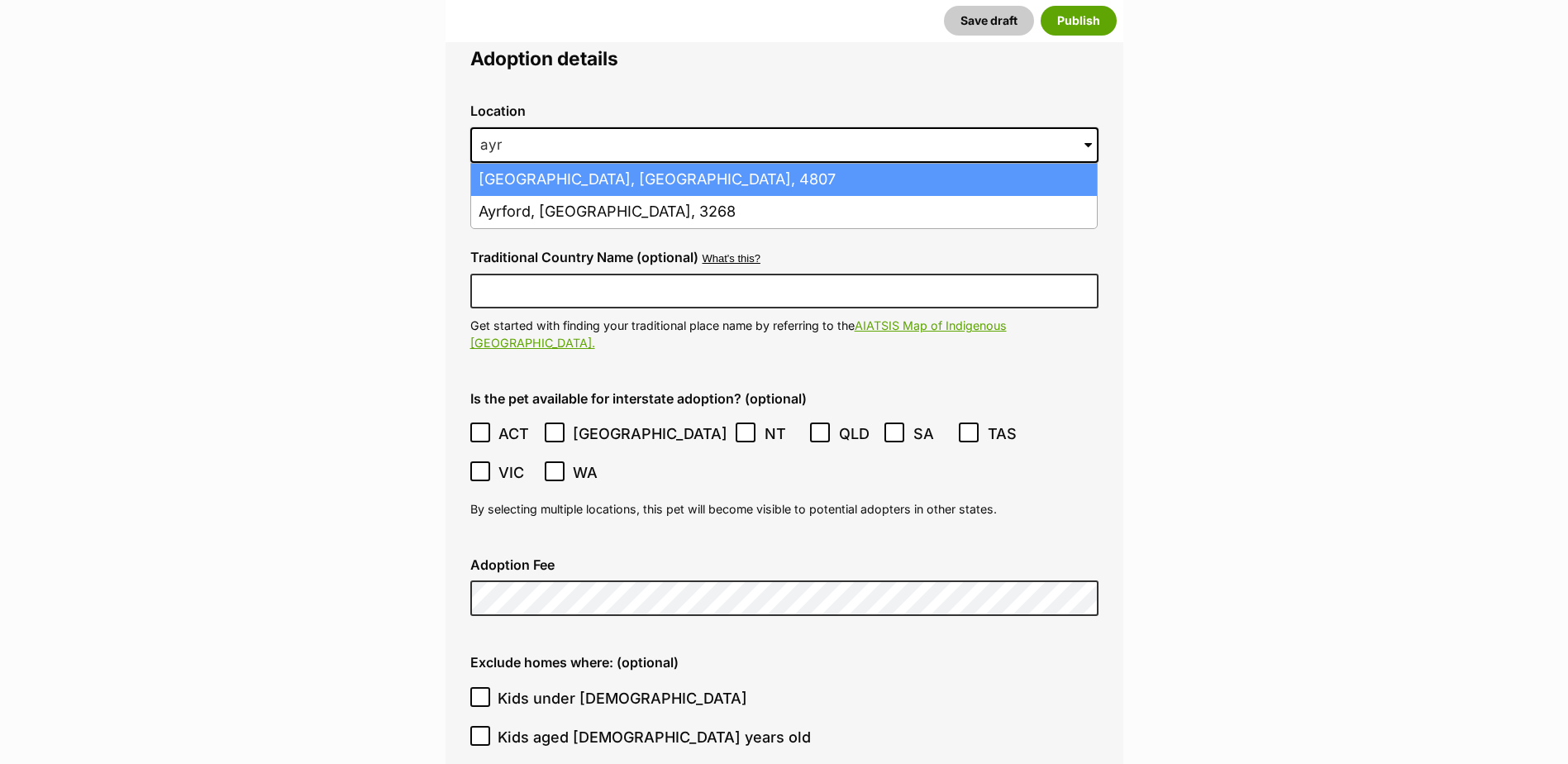
click at [585, 164] on li "Ayr, Queensland, 4807" at bounding box center [784, 179] width 626 height 32
type input "Ayr, Queensland, 4807"
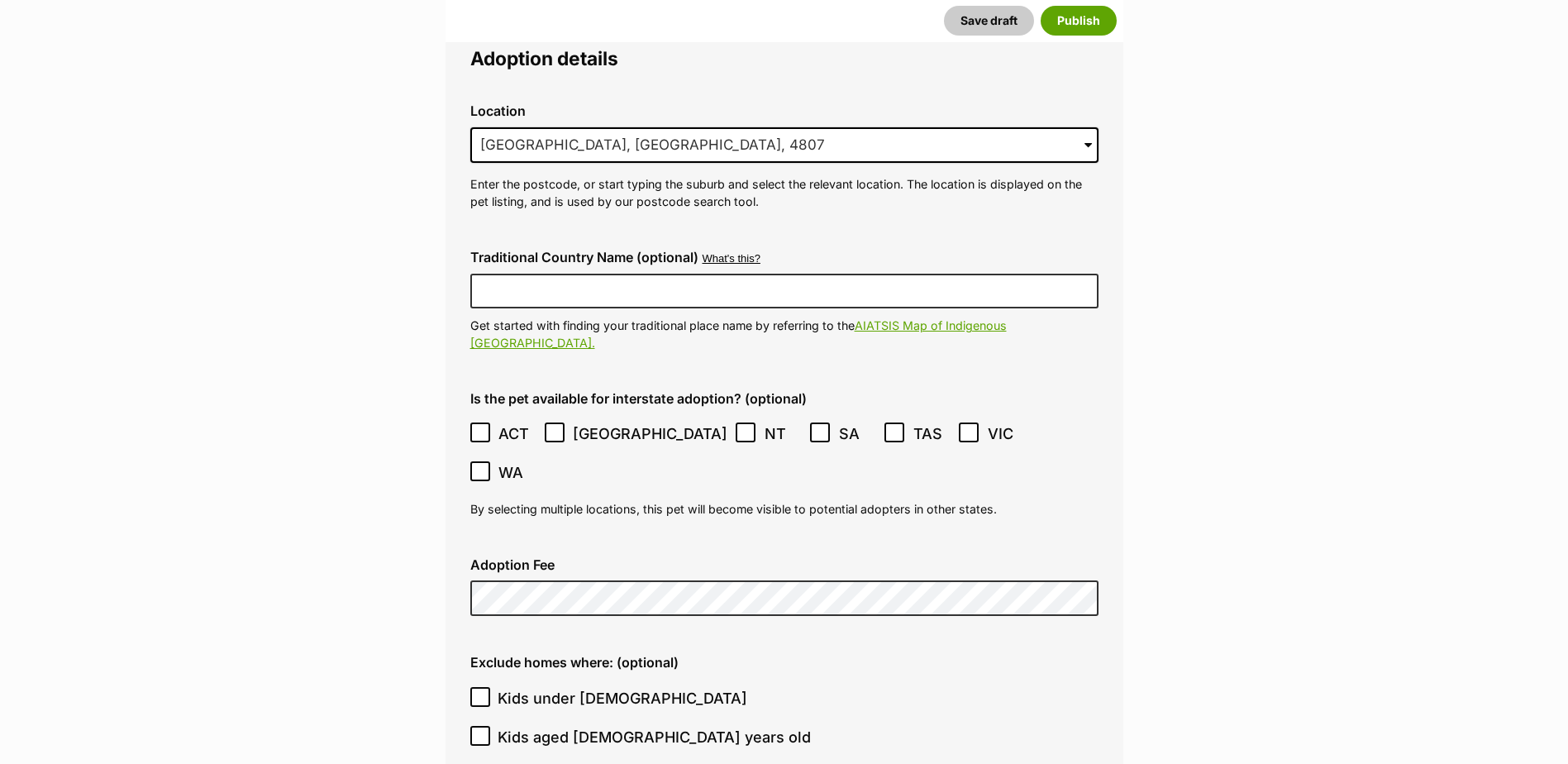
type input "Australia"
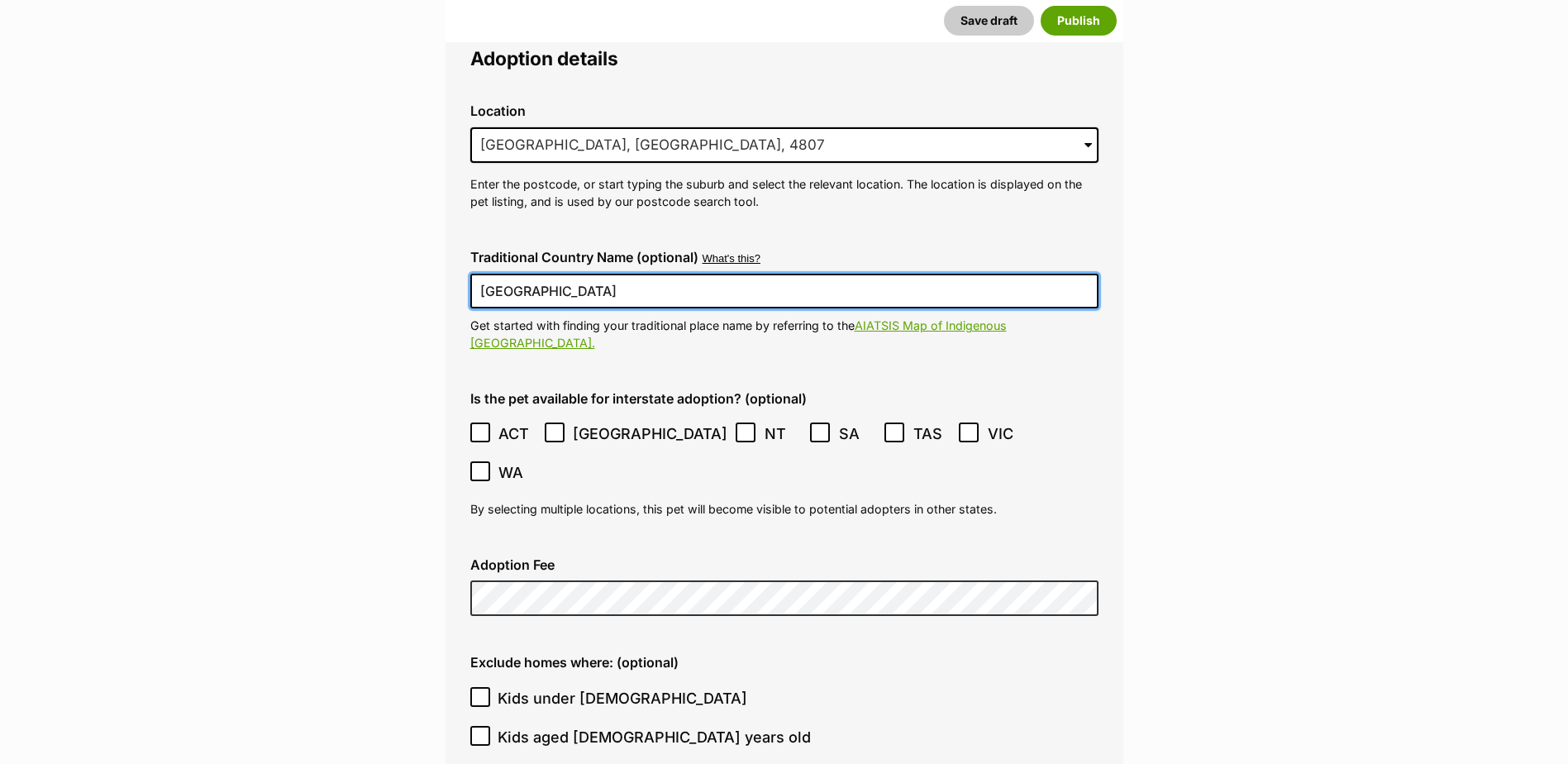
type input "BEN0017165391068"
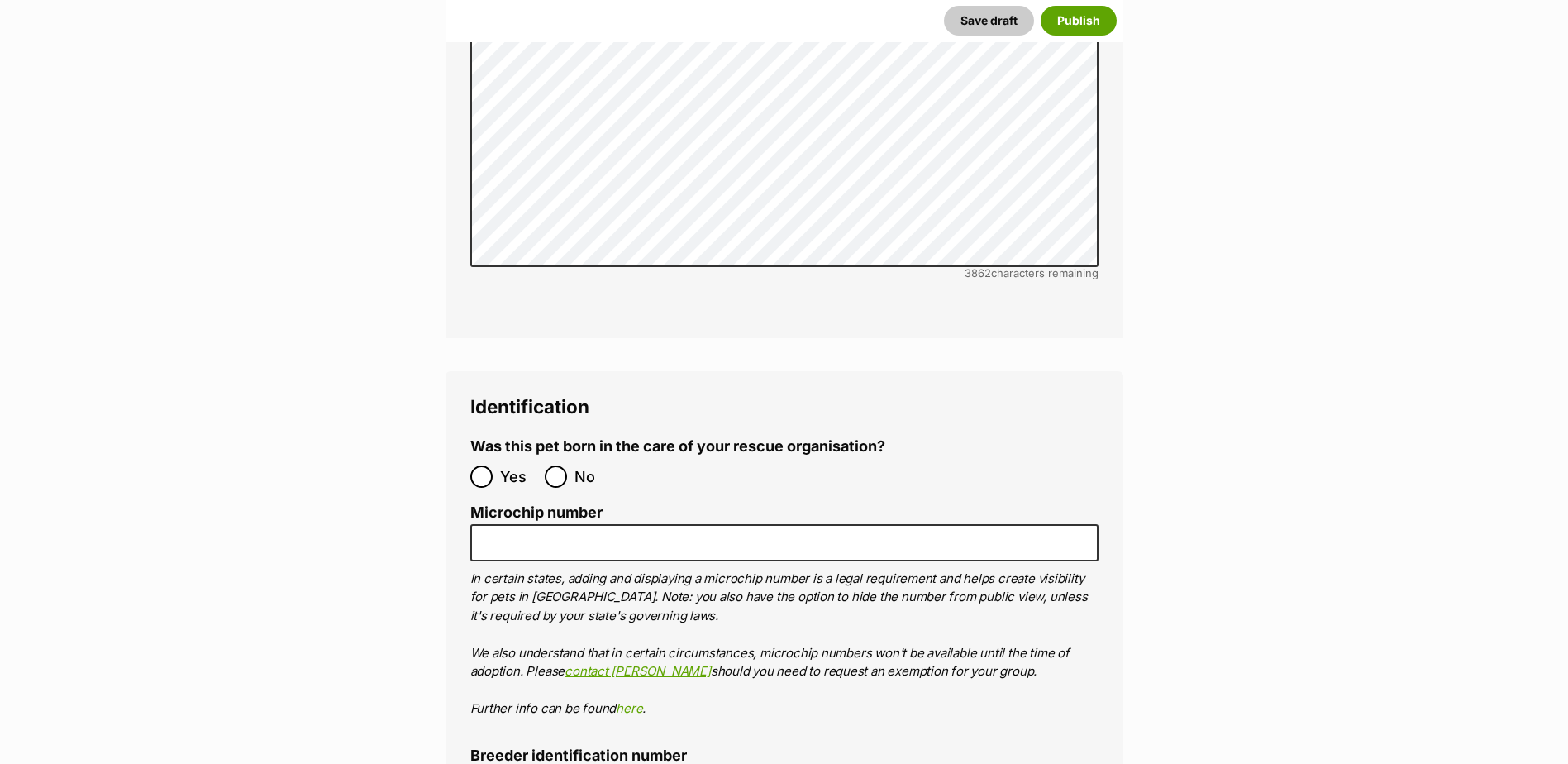
scroll to position [5052, 0]
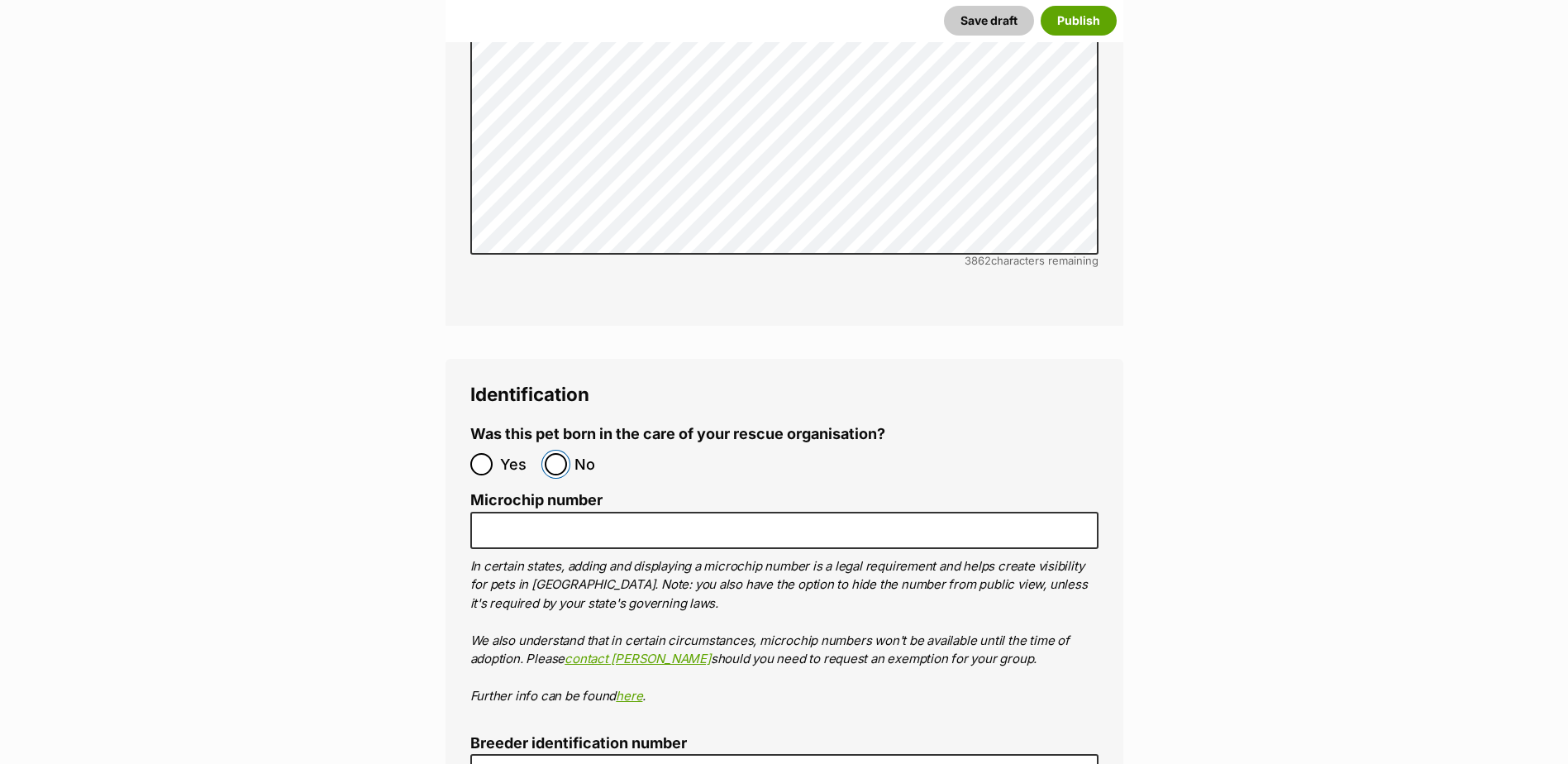
click at [557, 453] on input "No" at bounding box center [557, 464] width 23 height 23
radio input "true"
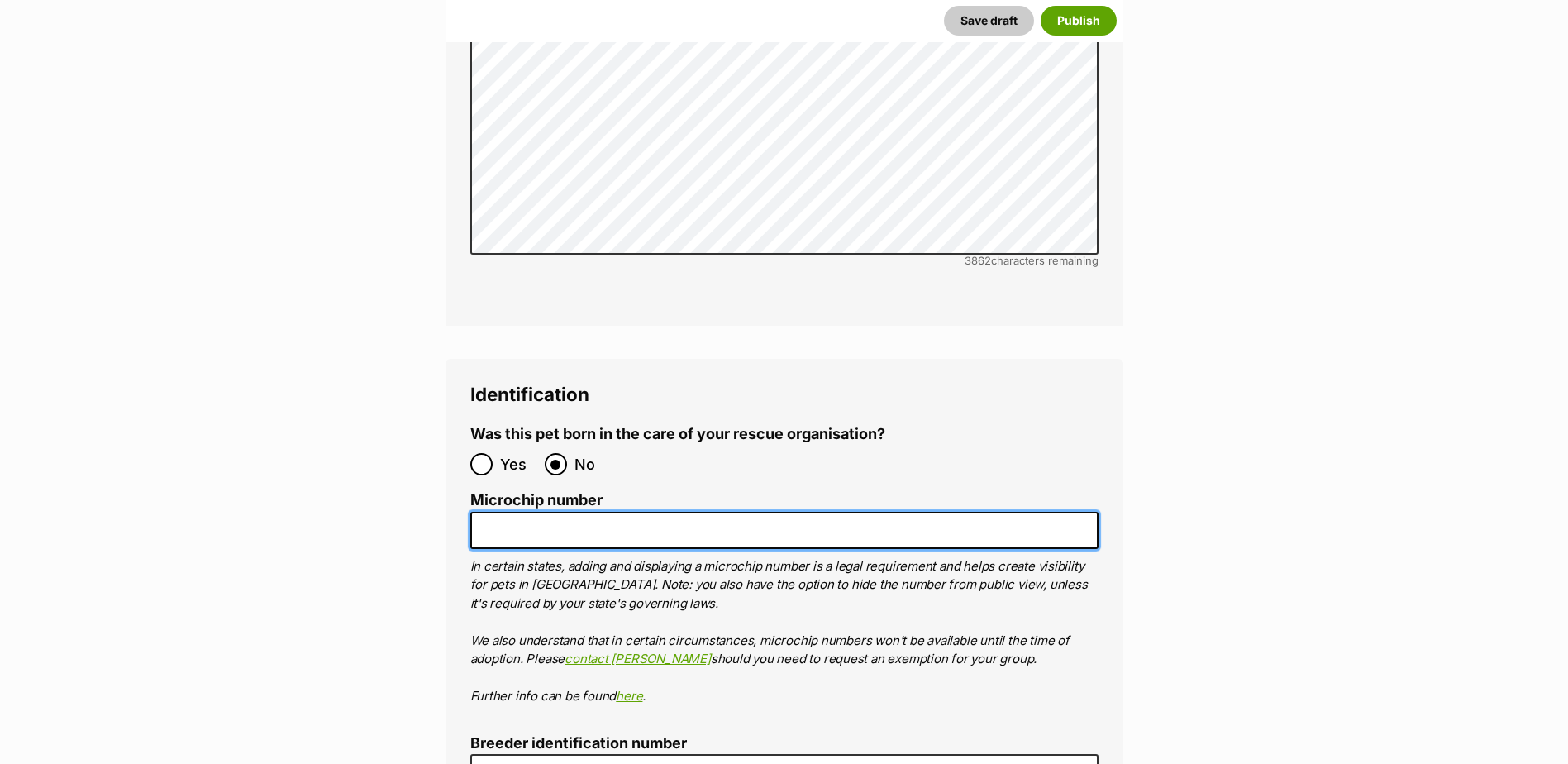
click at [500, 511] on input "Microchip number" at bounding box center [784, 530] width 628 height 38
type input "NA"
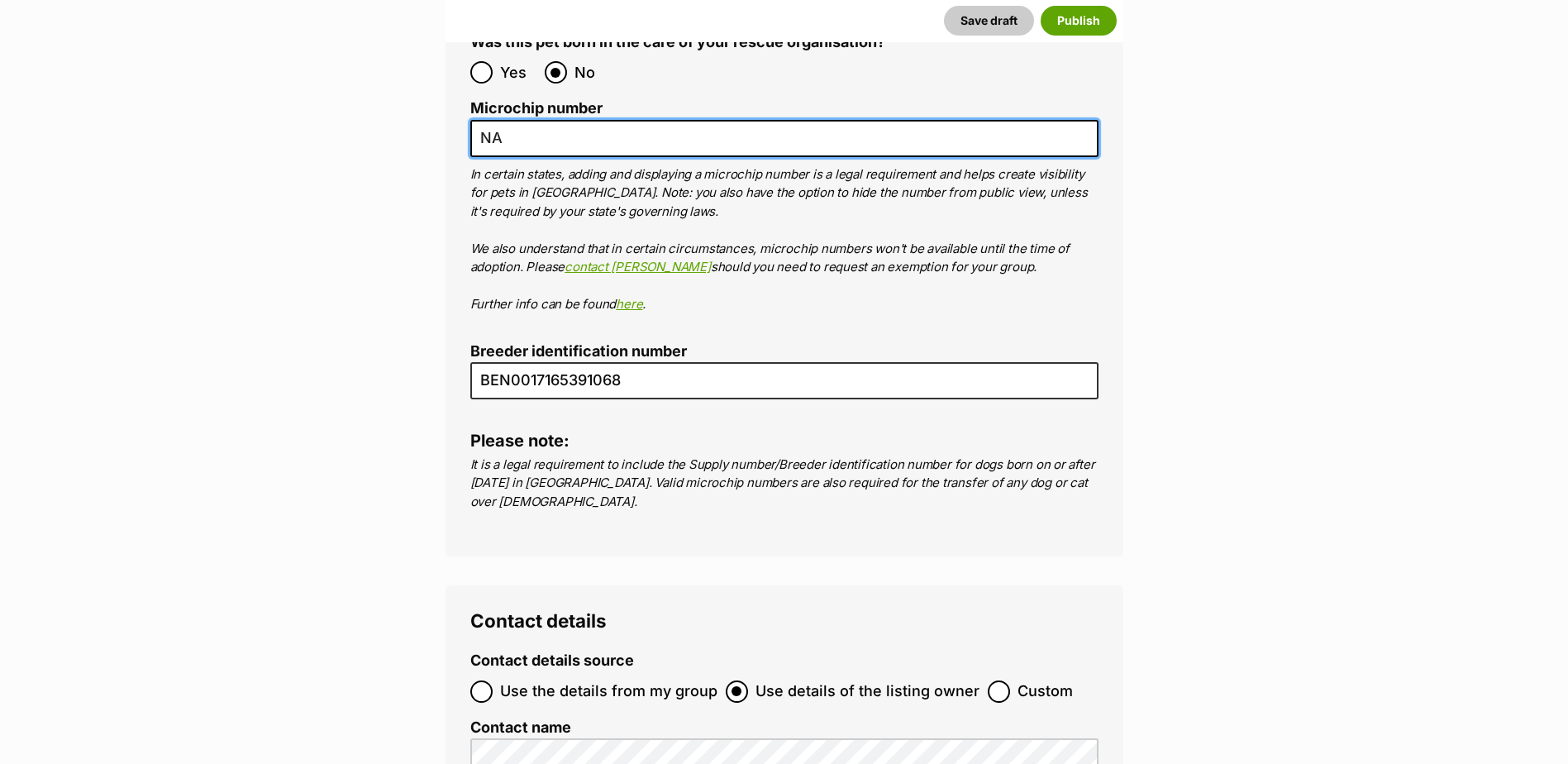
scroll to position [5465, 0]
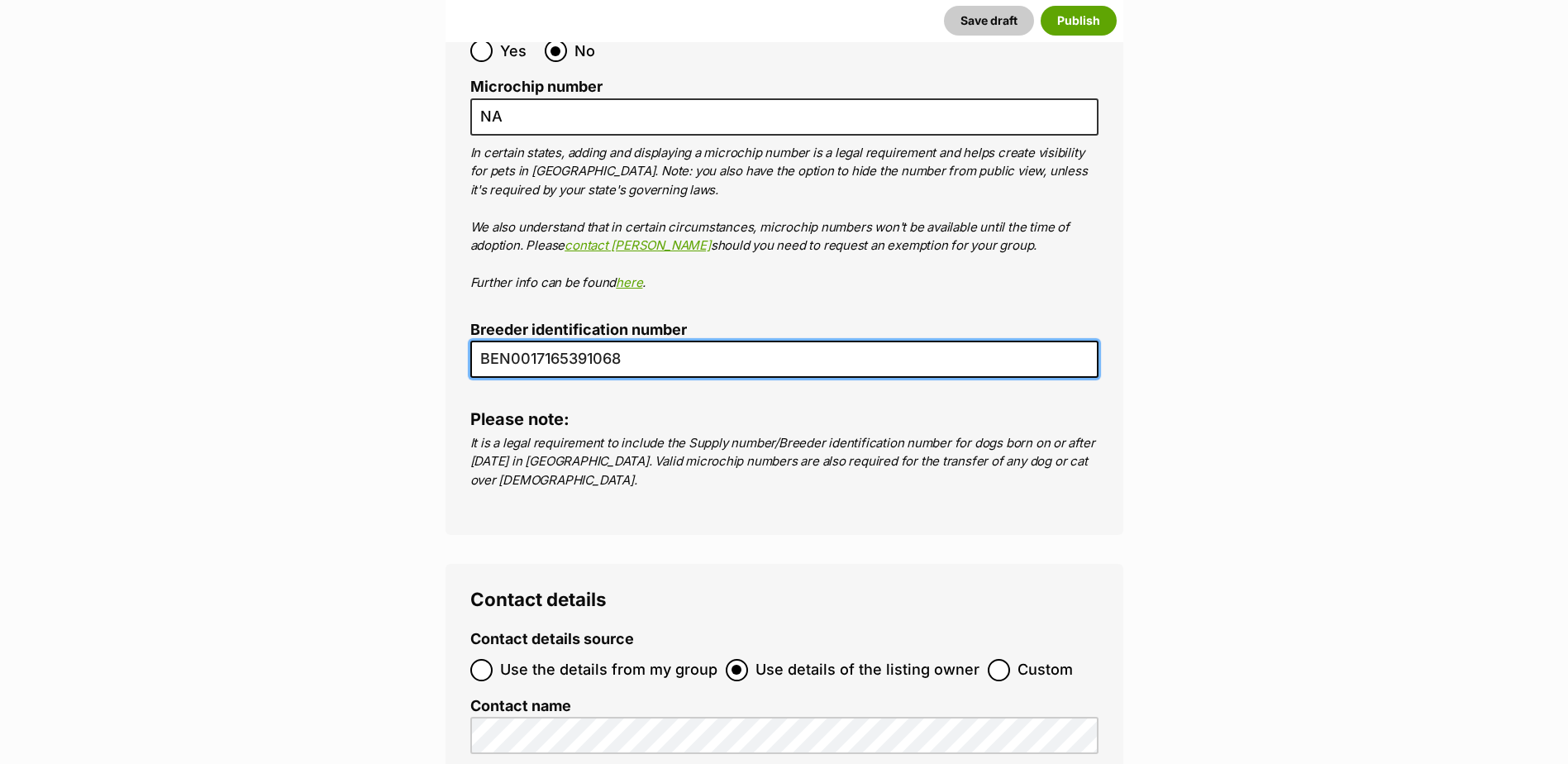
drag, startPoint x: 630, startPoint y: 258, endPoint x: 468, endPoint y: 264, distance: 162.1
click at [468, 264] on div "Identification Was this pet born in the care of your rescue organisation? Yes N…" at bounding box center [784, 240] width 678 height 589
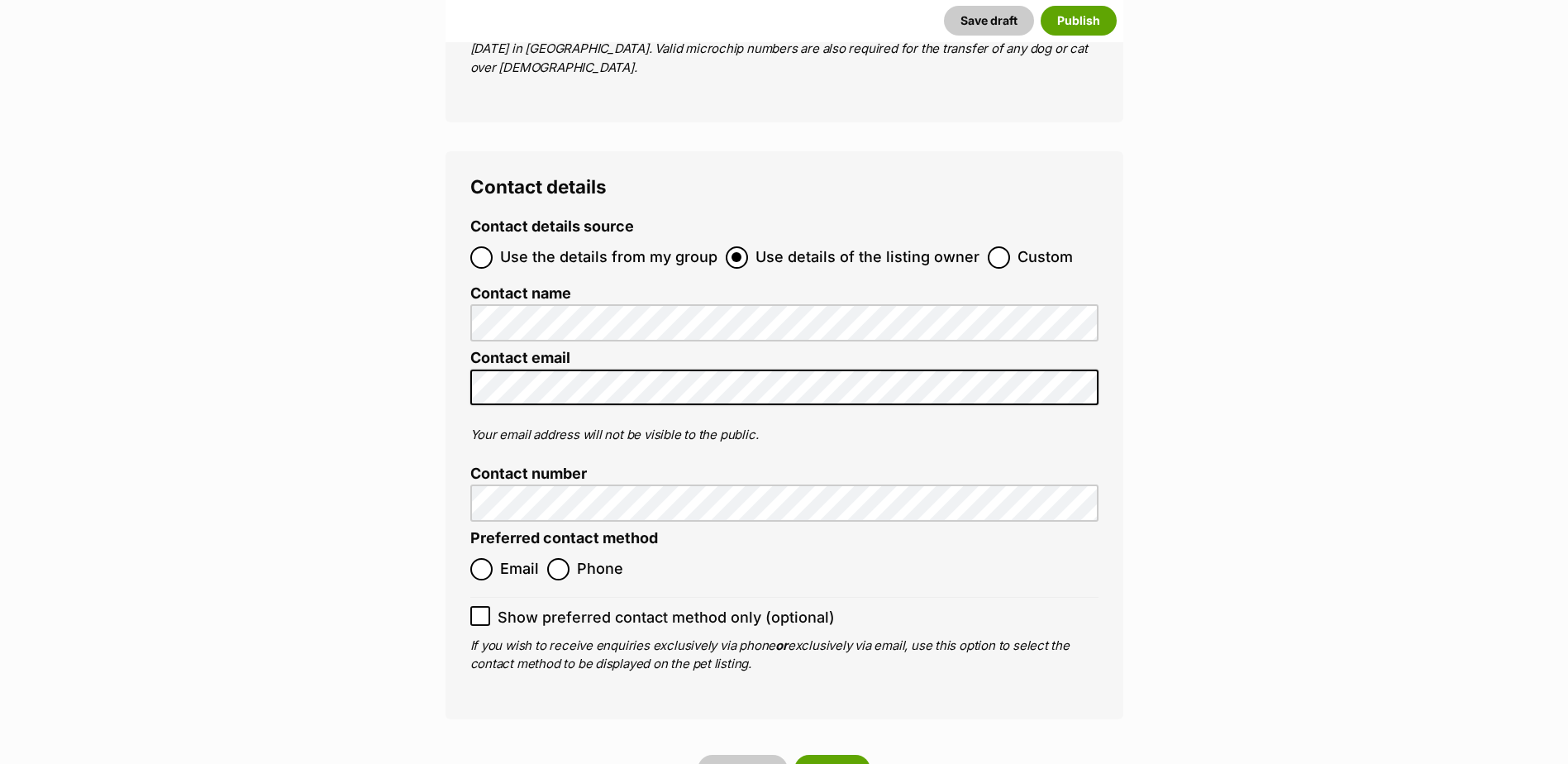
scroll to position [5878, 0]
click at [475, 557] on input "Email" at bounding box center [481, 569] width 23 height 23
radio input "true"
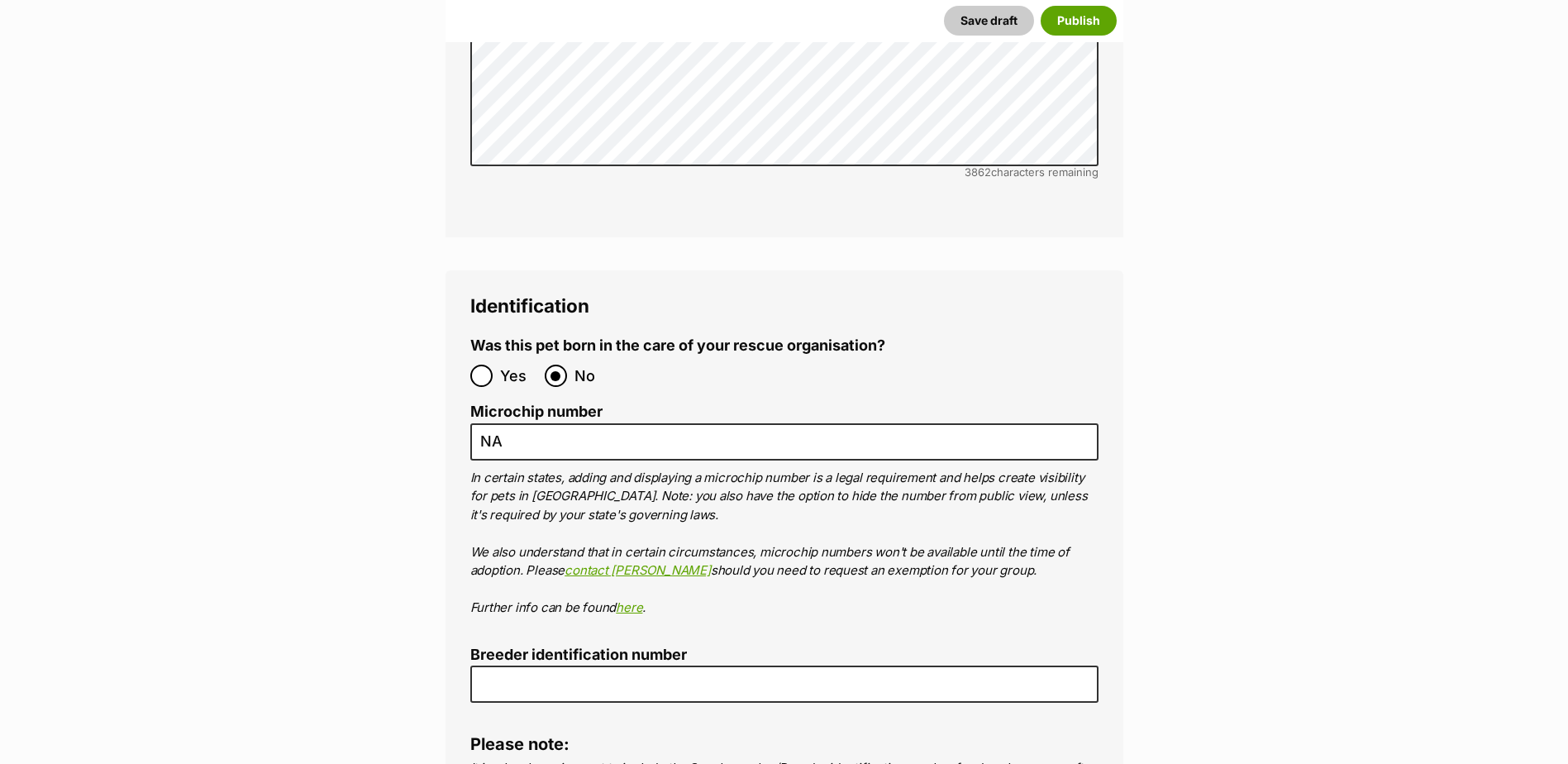
scroll to position [5465, 0]
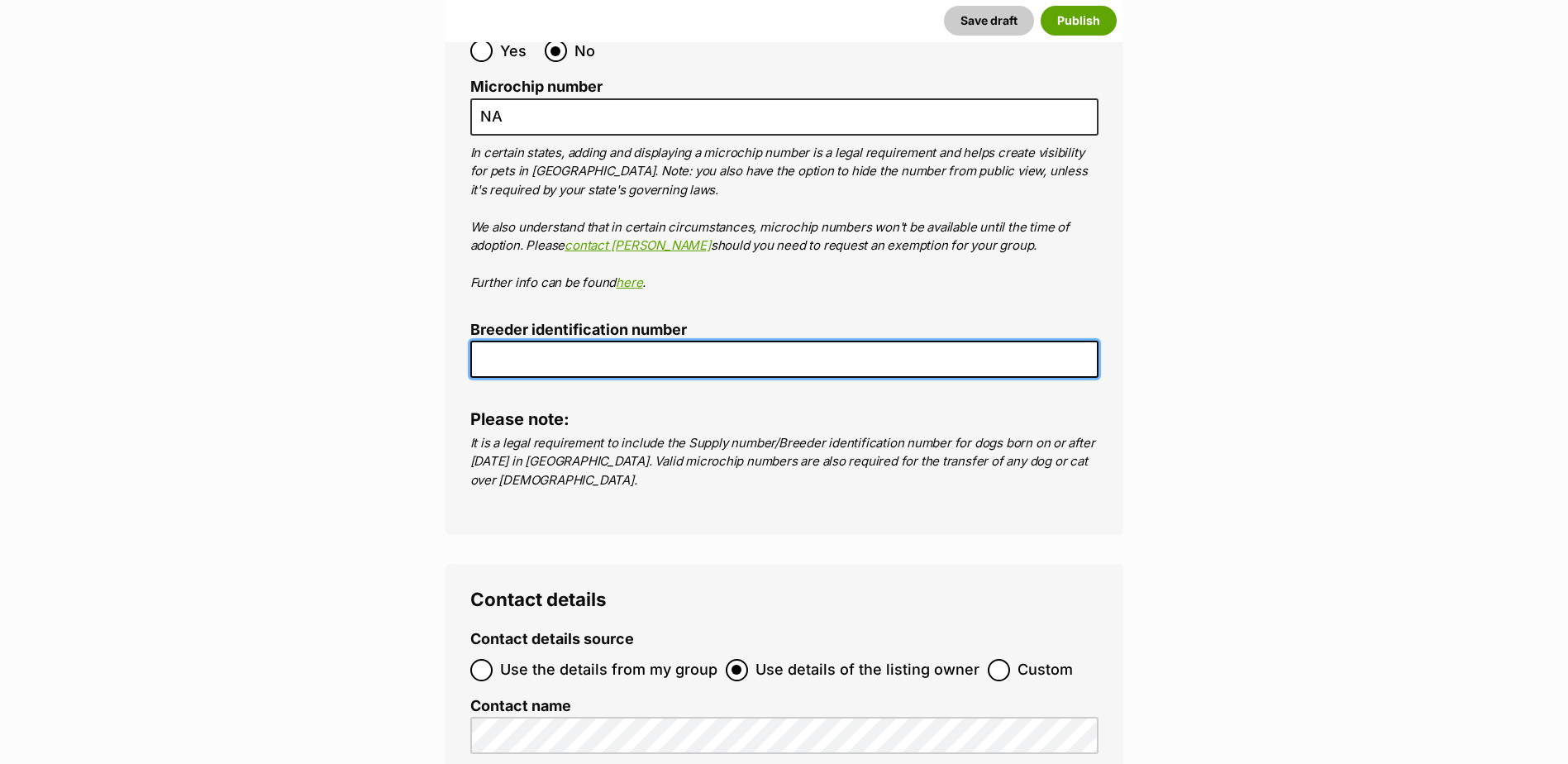
click at [502, 340] on input "Breeder identification number" at bounding box center [784, 359] width 628 height 38
paste input "BEN0017189700357"
type input "BEN0017189700357"
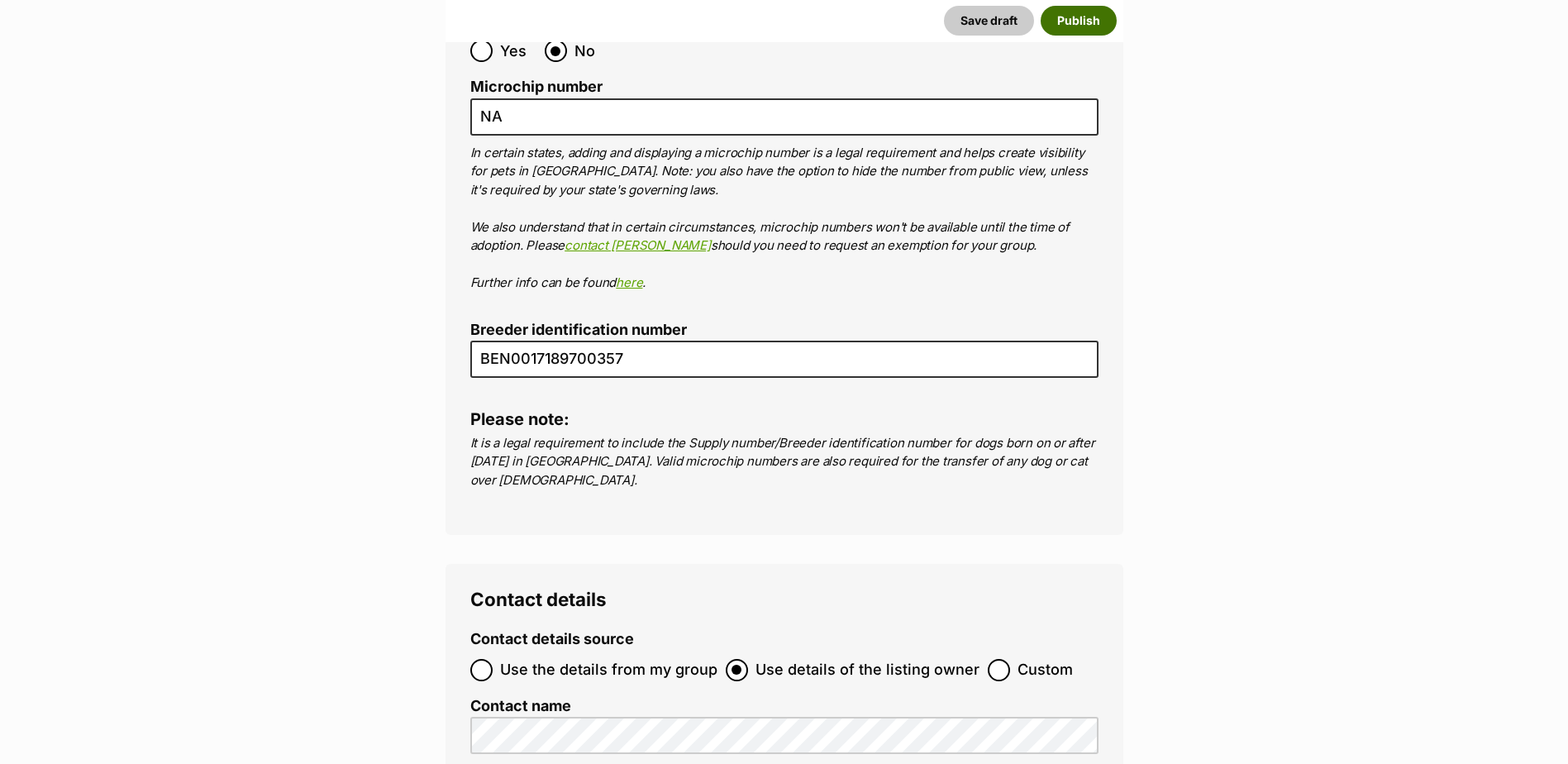
click at [1080, 20] on button "Publish" at bounding box center [1078, 21] width 76 height 30
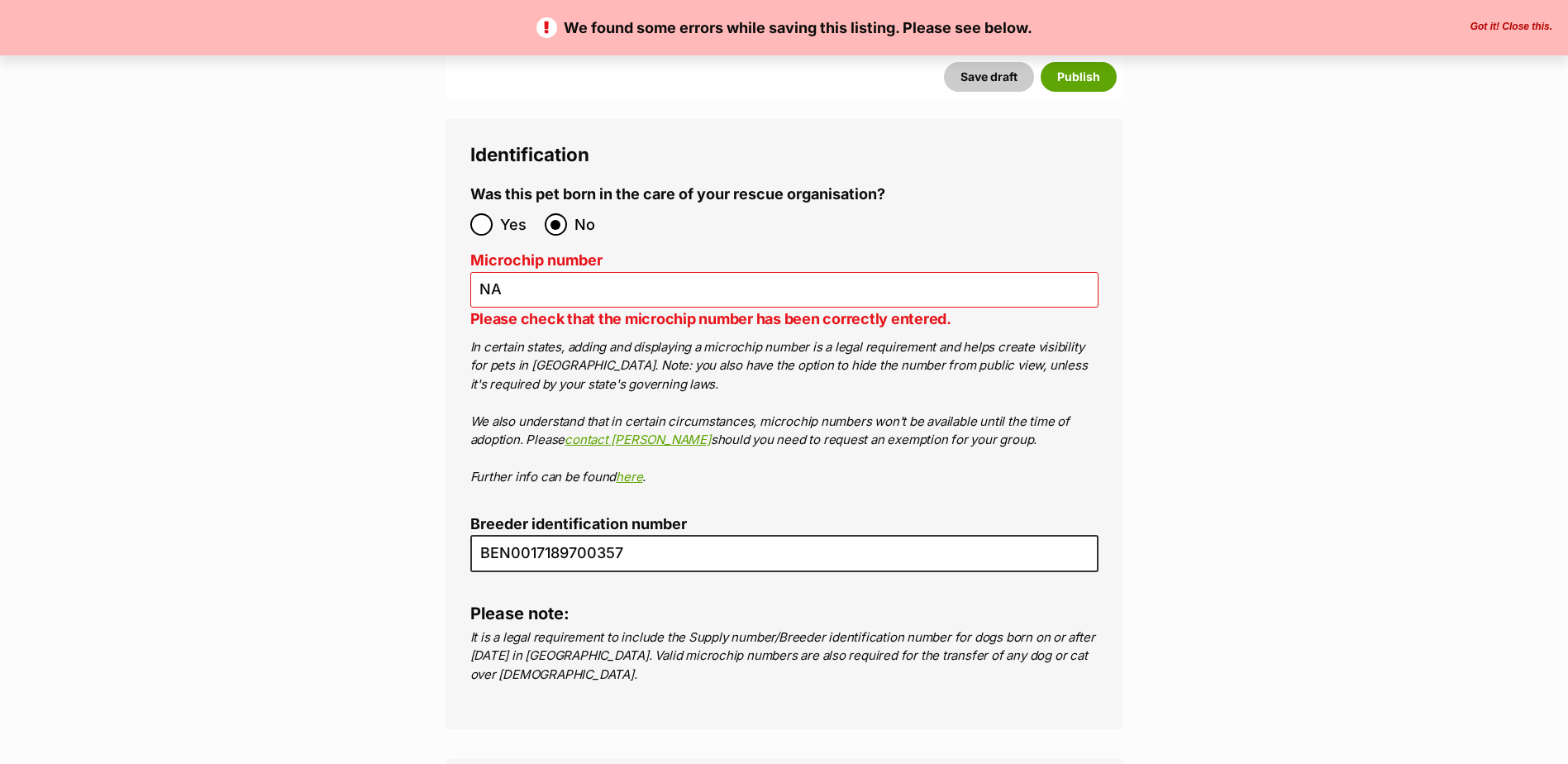
scroll to position [5455, 0]
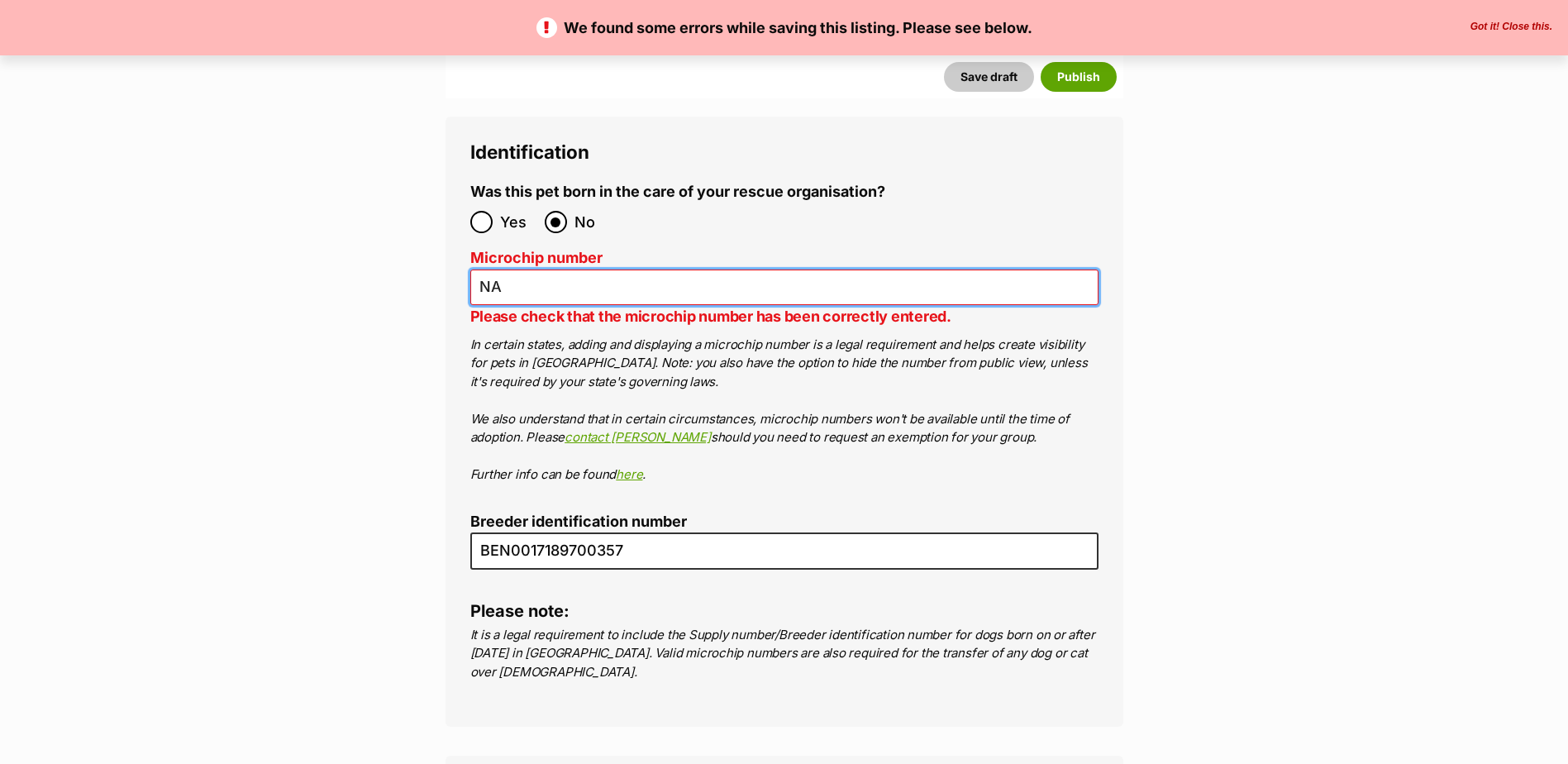
click at [534, 270] on input "NA" at bounding box center [784, 288] width 628 height 36
type input "N"
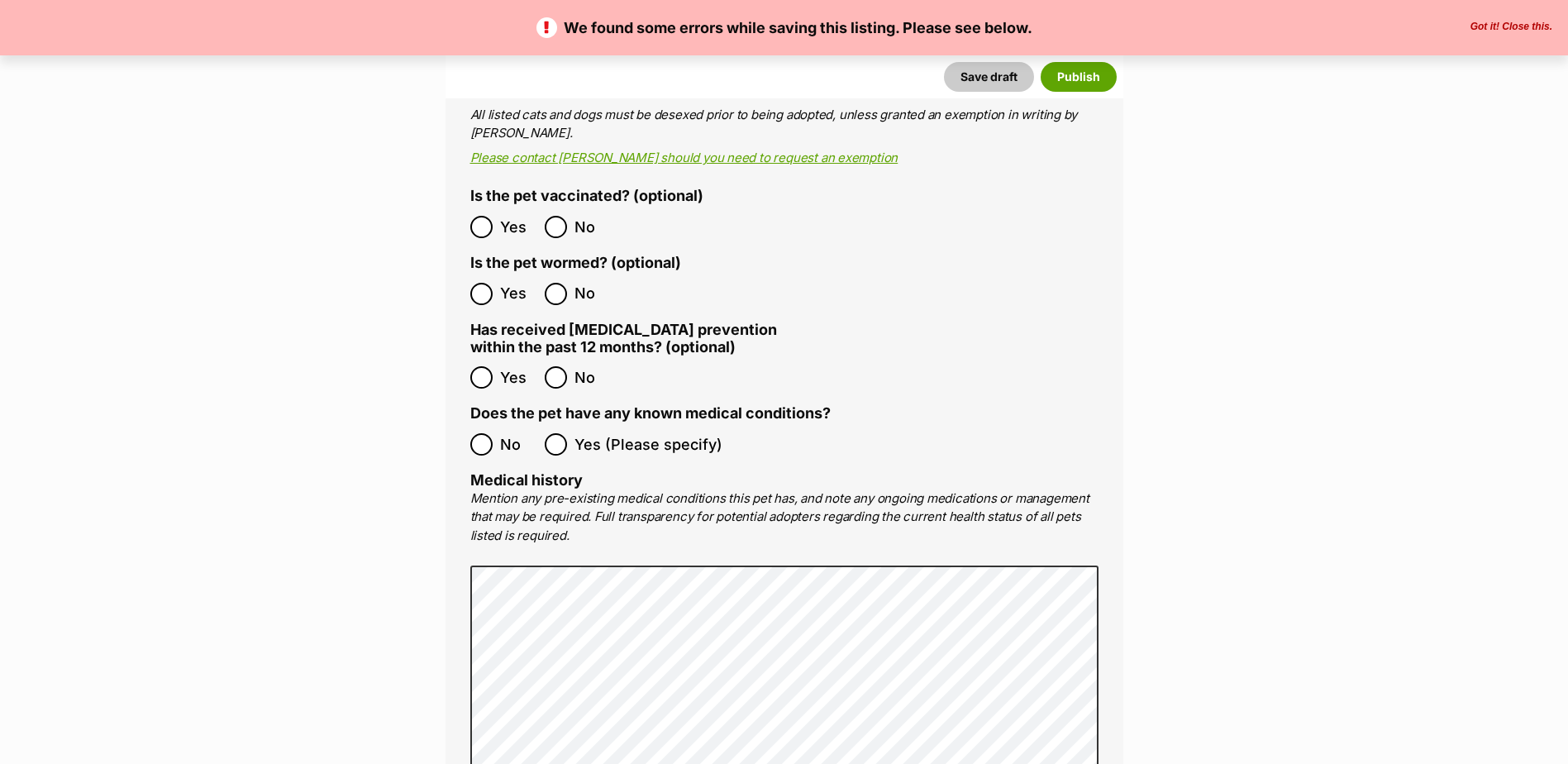
scroll to position [2771, 0]
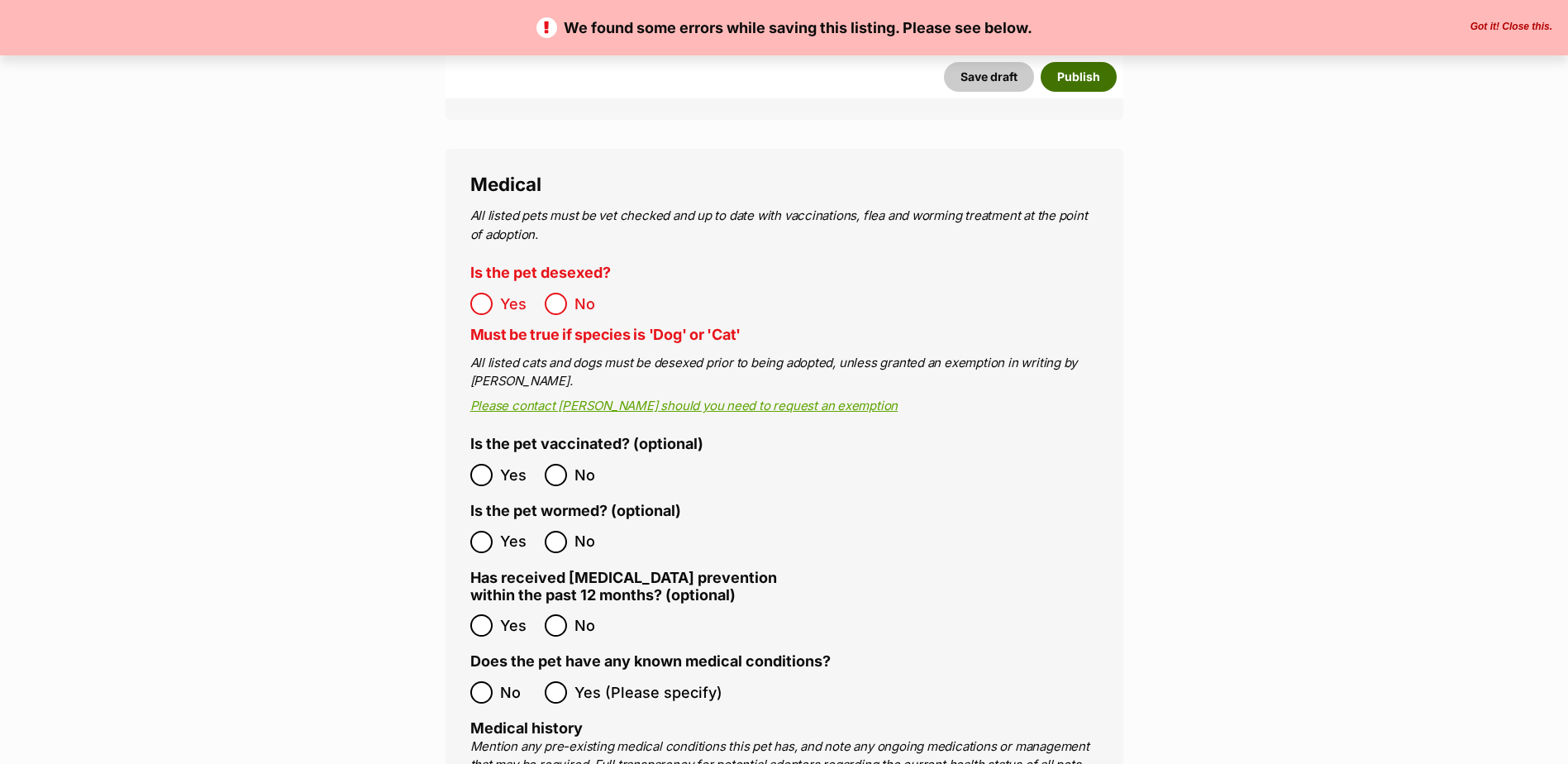
click at [1091, 80] on button "Publish" at bounding box center [1078, 77] width 76 height 30
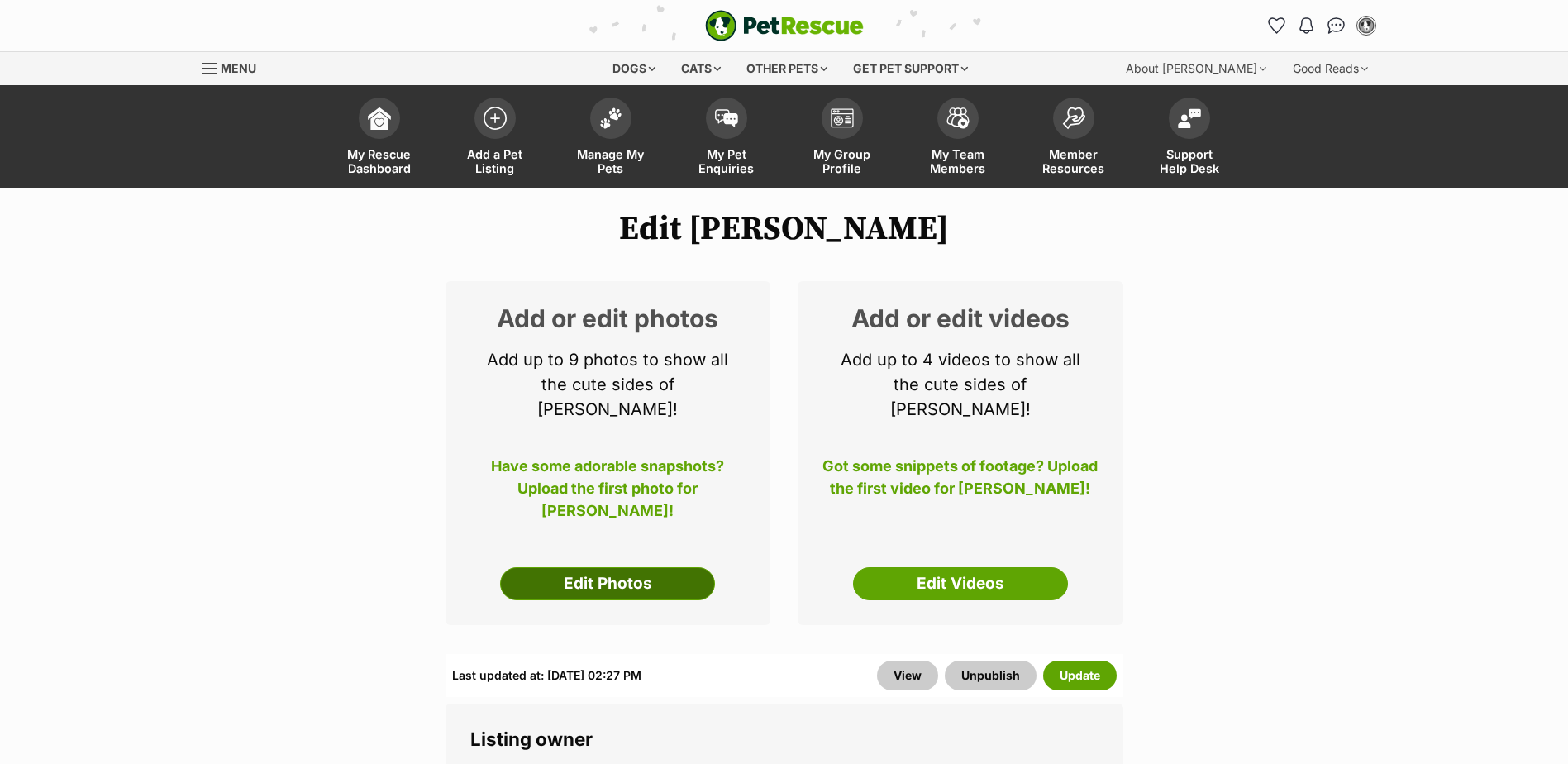
click at [672, 567] on link "Edit Photos" at bounding box center [607, 583] width 215 height 33
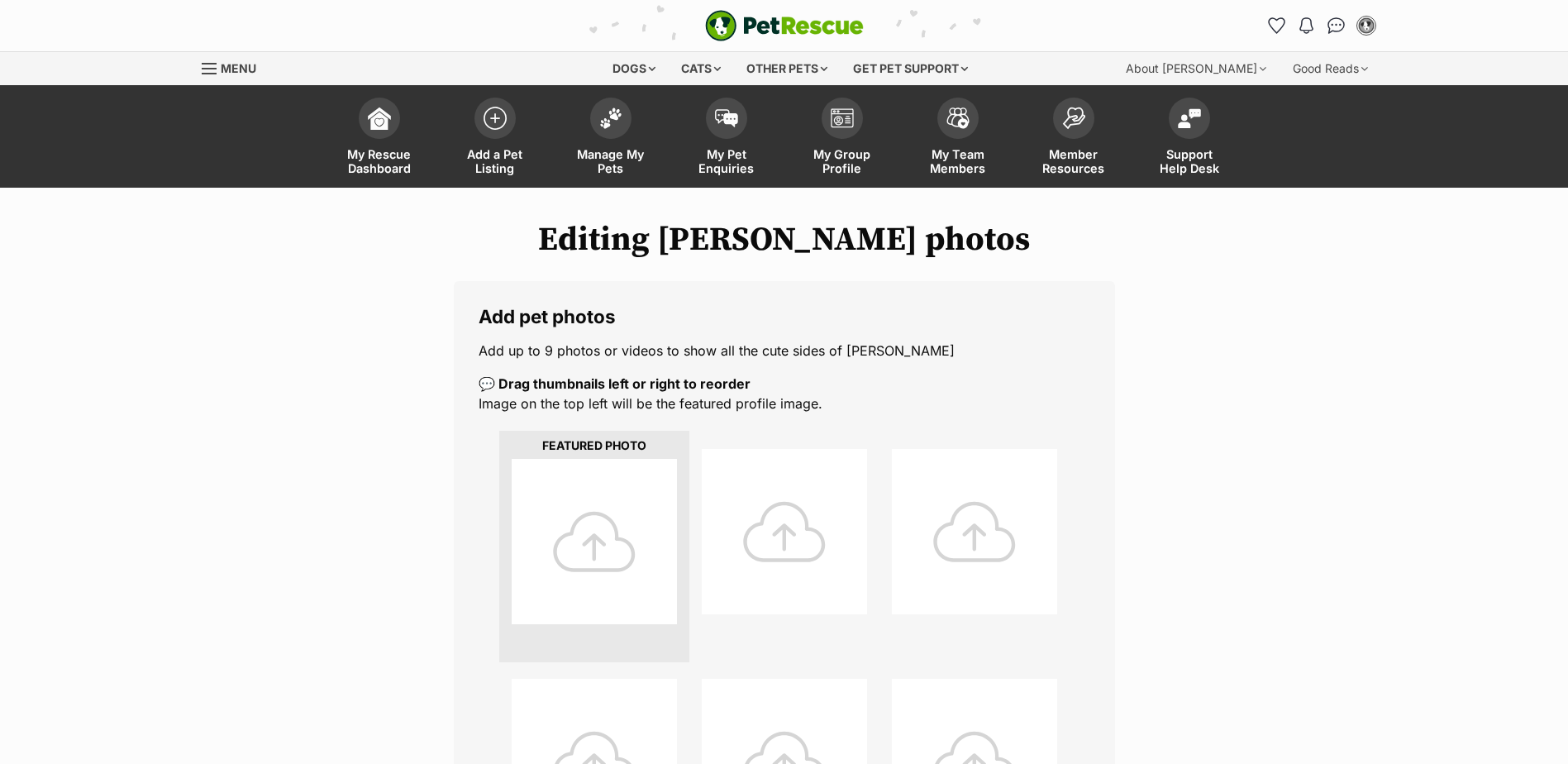
click at [595, 531] on div at bounding box center [594, 541] width 165 height 165
click at [593, 557] on div at bounding box center [594, 541] width 165 height 165
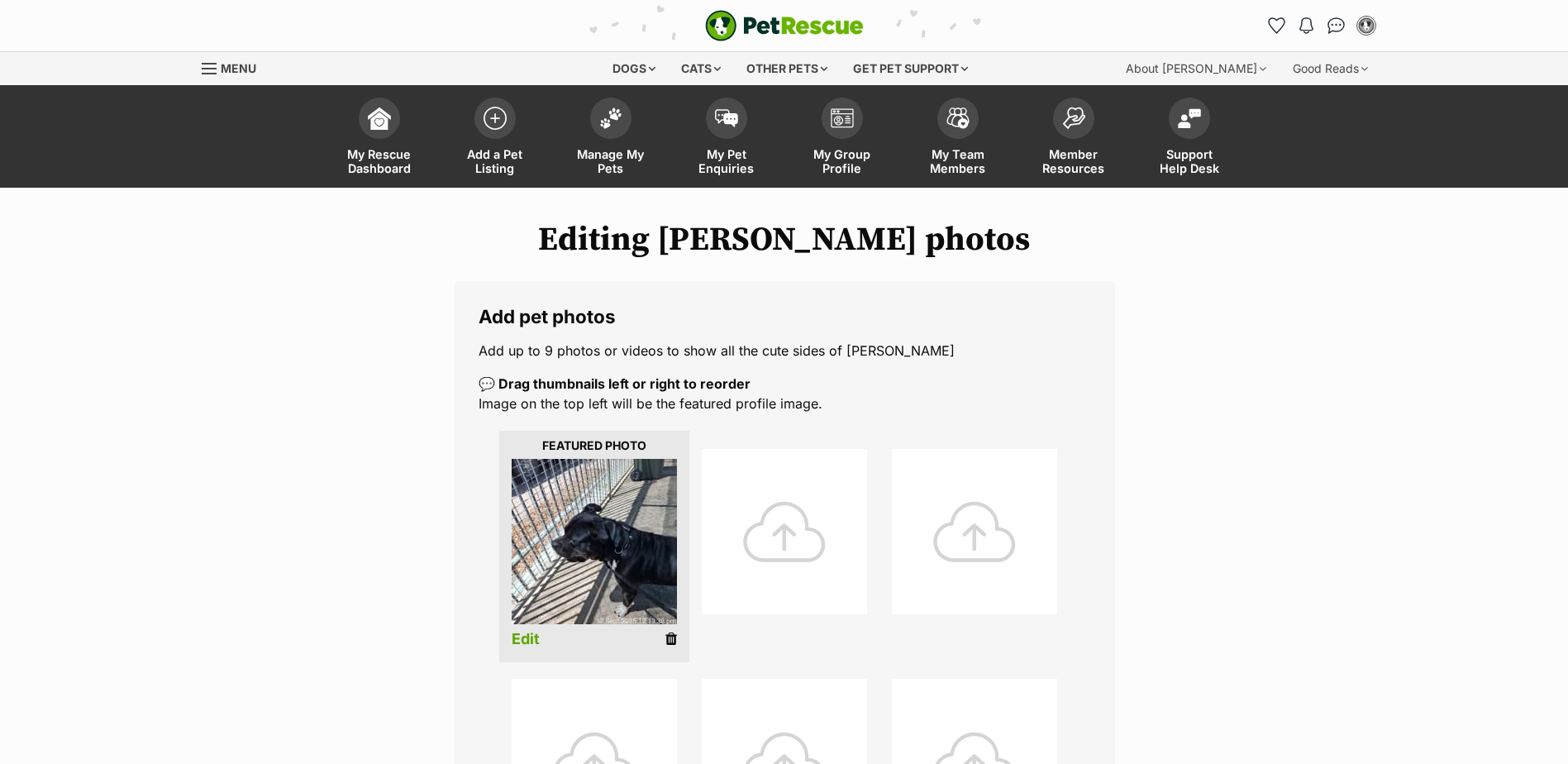
click at [747, 538] on div at bounding box center [785, 532] width 165 height 165
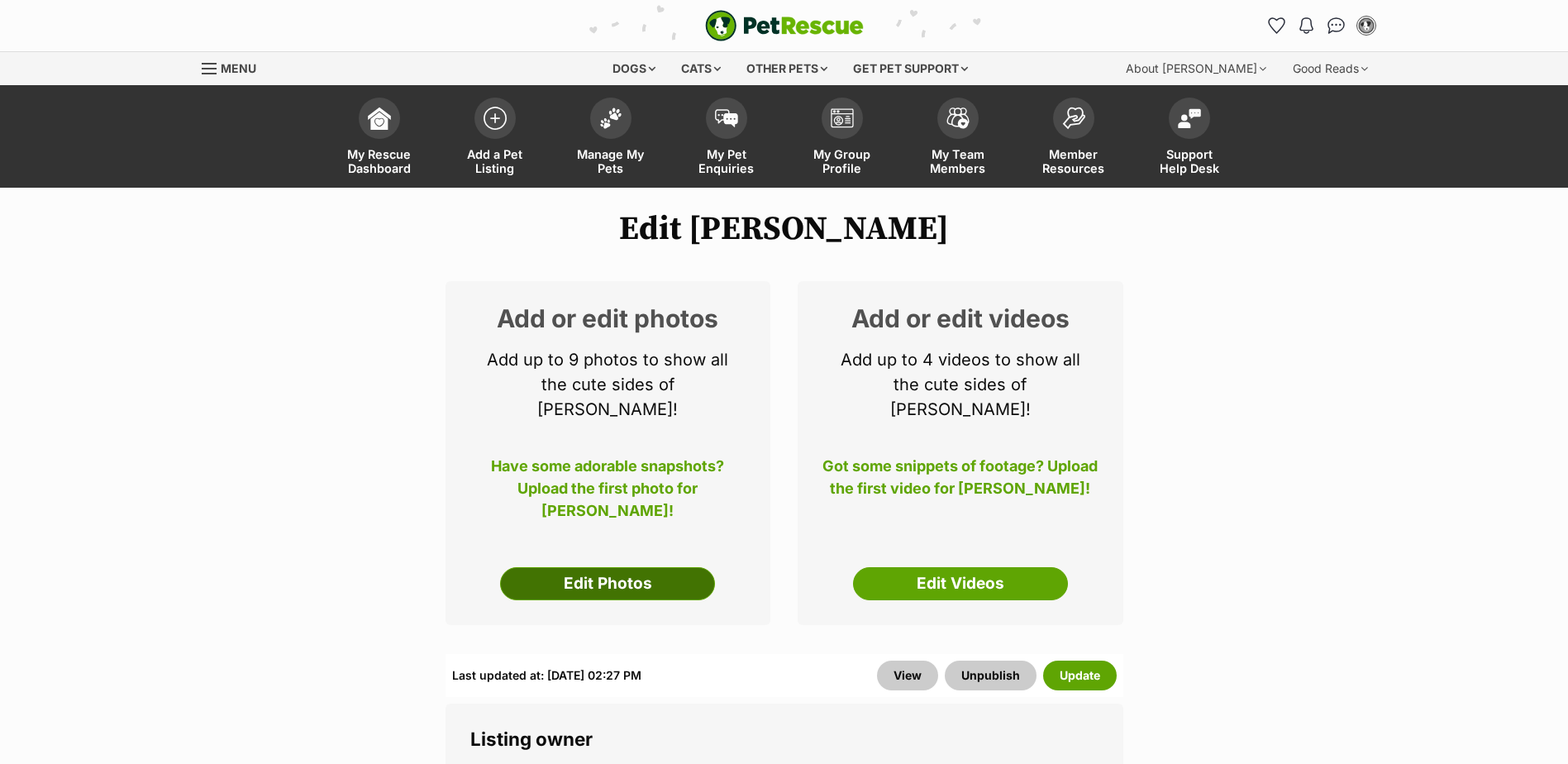
click at [607, 567] on link "Edit Photos" at bounding box center [607, 583] width 215 height 33
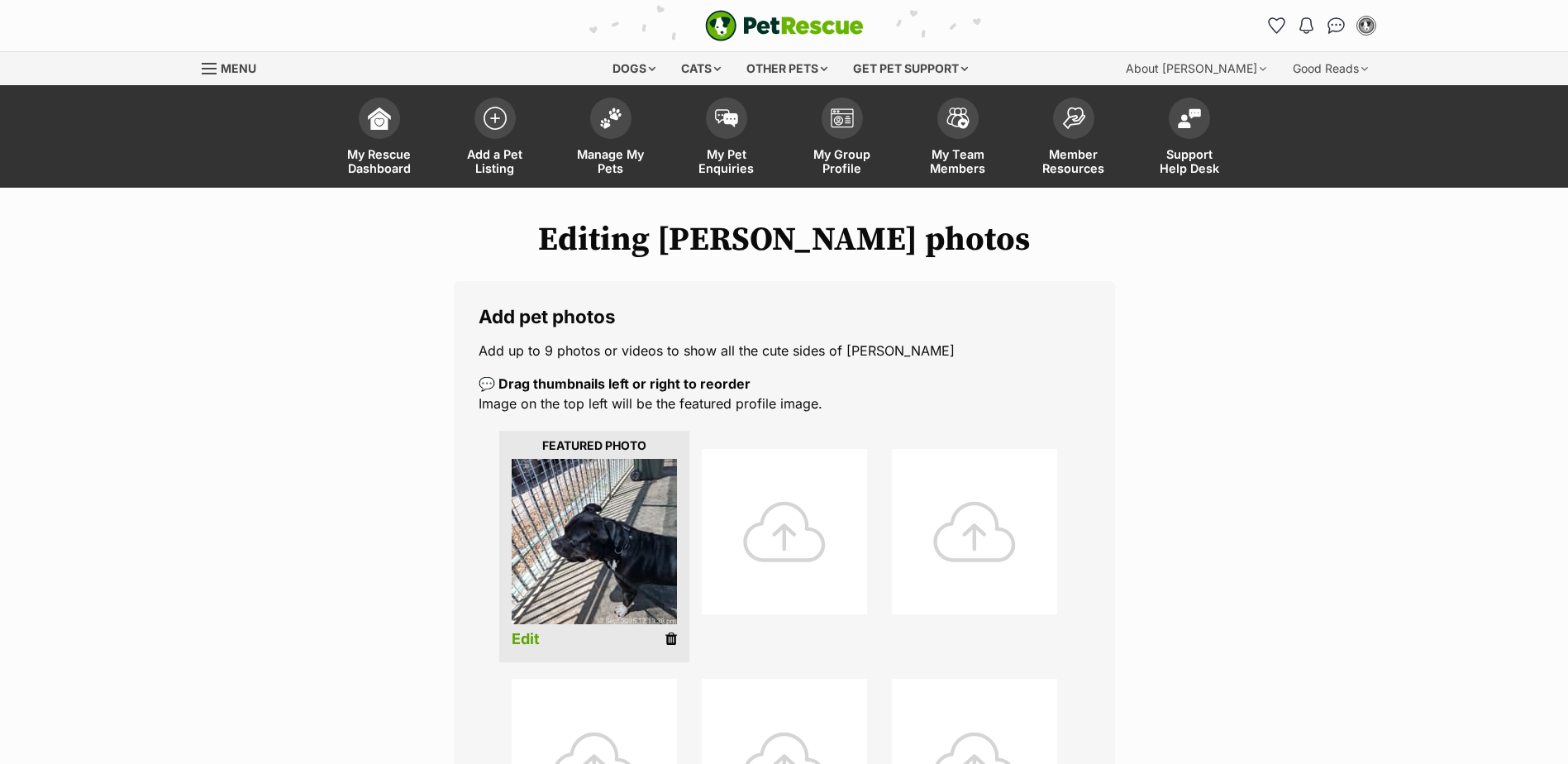
click at [778, 521] on div at bounding box center [785, 532] width 165 height 165
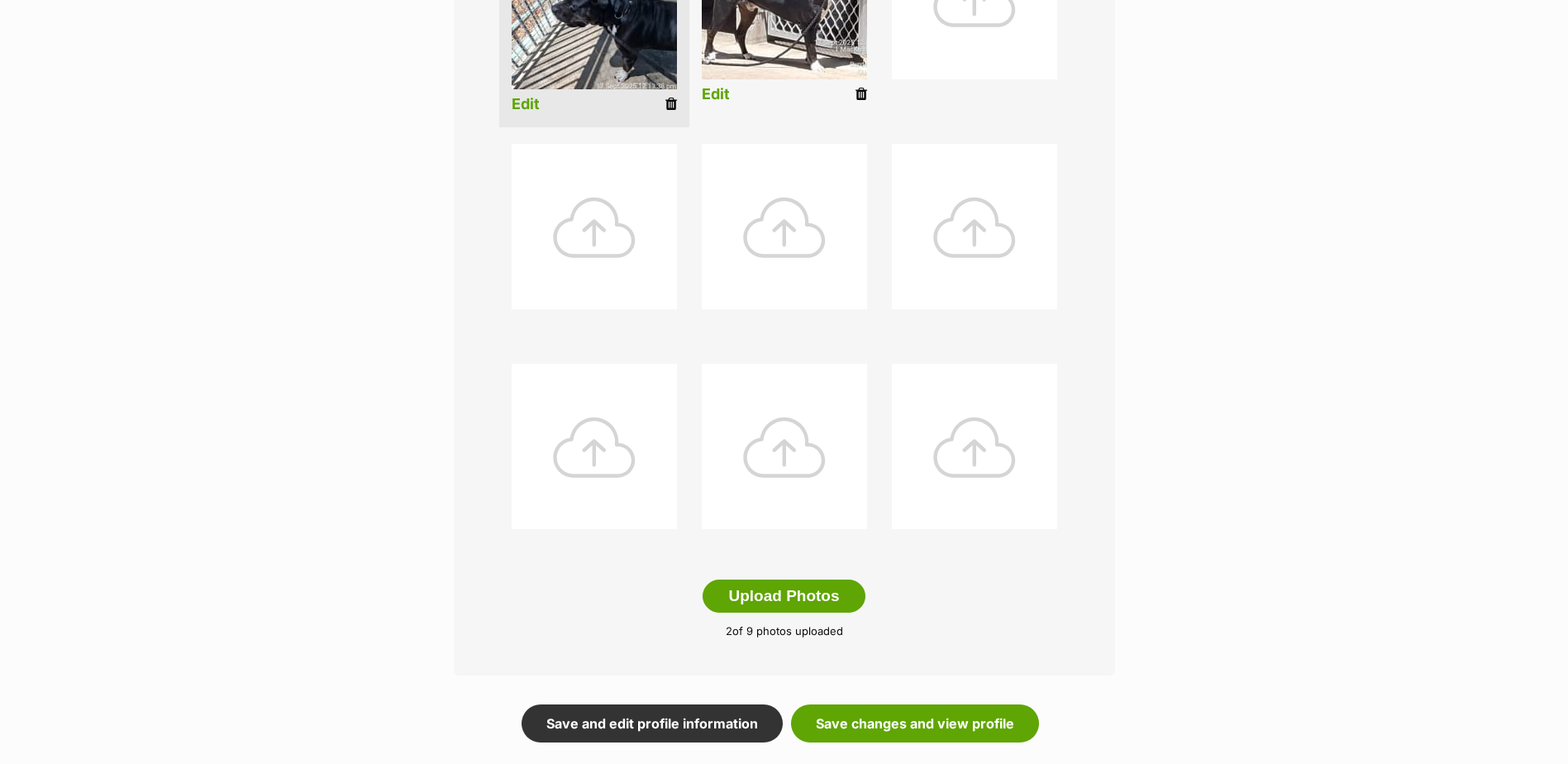
scroll to position [744, 0]
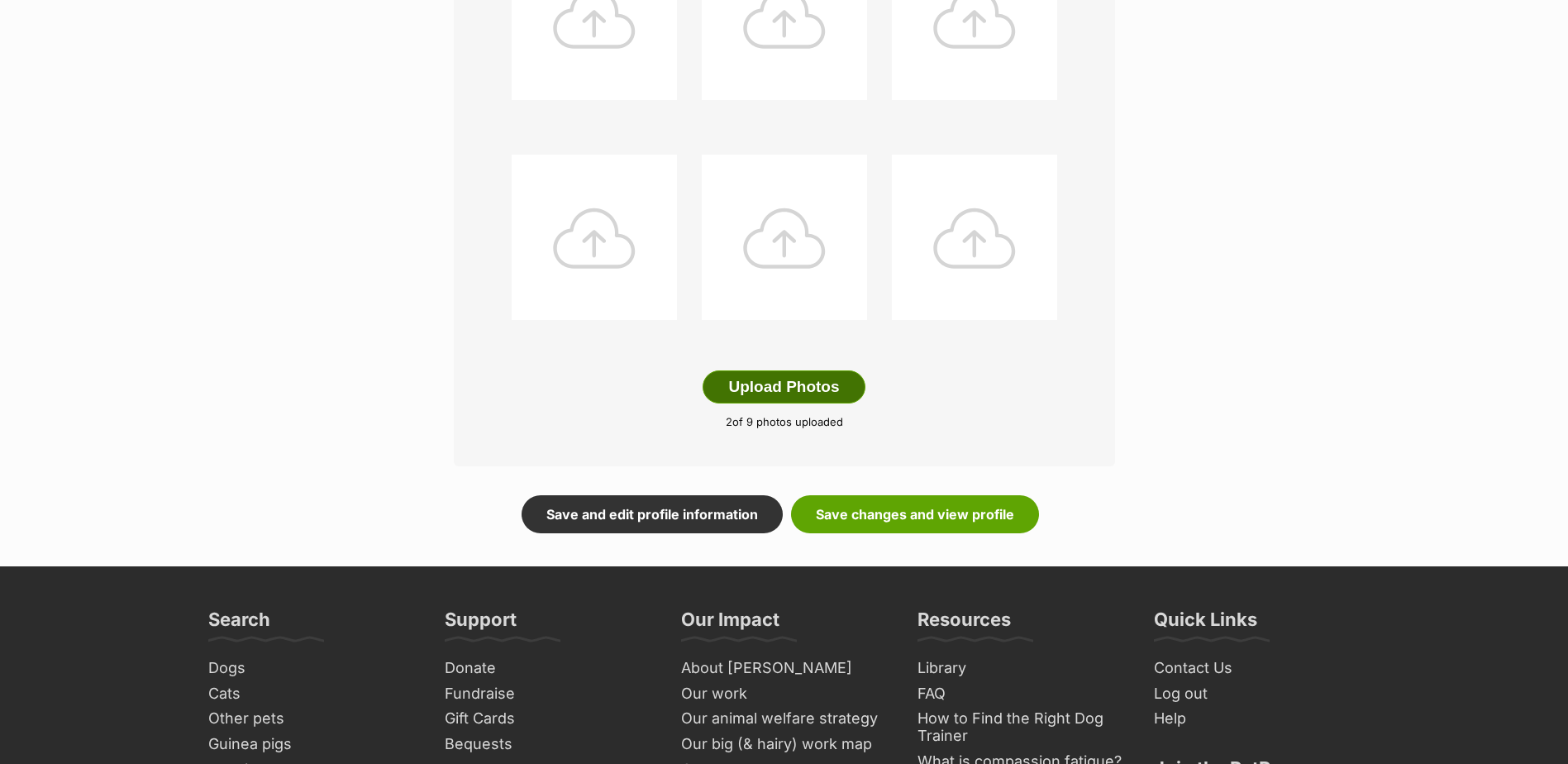
click at [809, 381] on button "Upload Photos" at bounding box center [784, 386] width 162 height 33
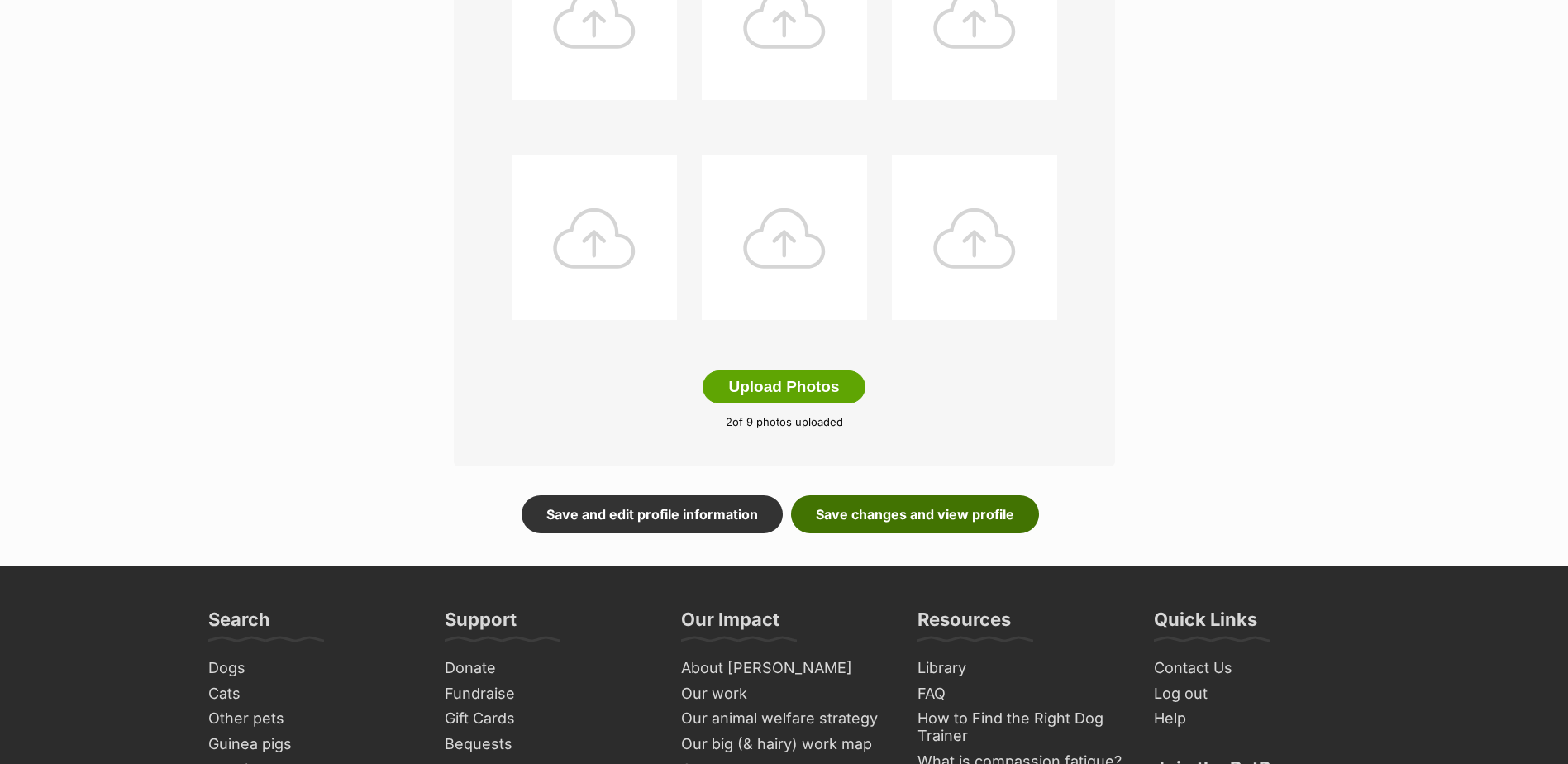
click at [870, 513] on link "Save changes and view profile" at bounding box center [916, 514] width 248 height 38
